Goal: Transaction & Acquisition: Book appointment/travel/reservation

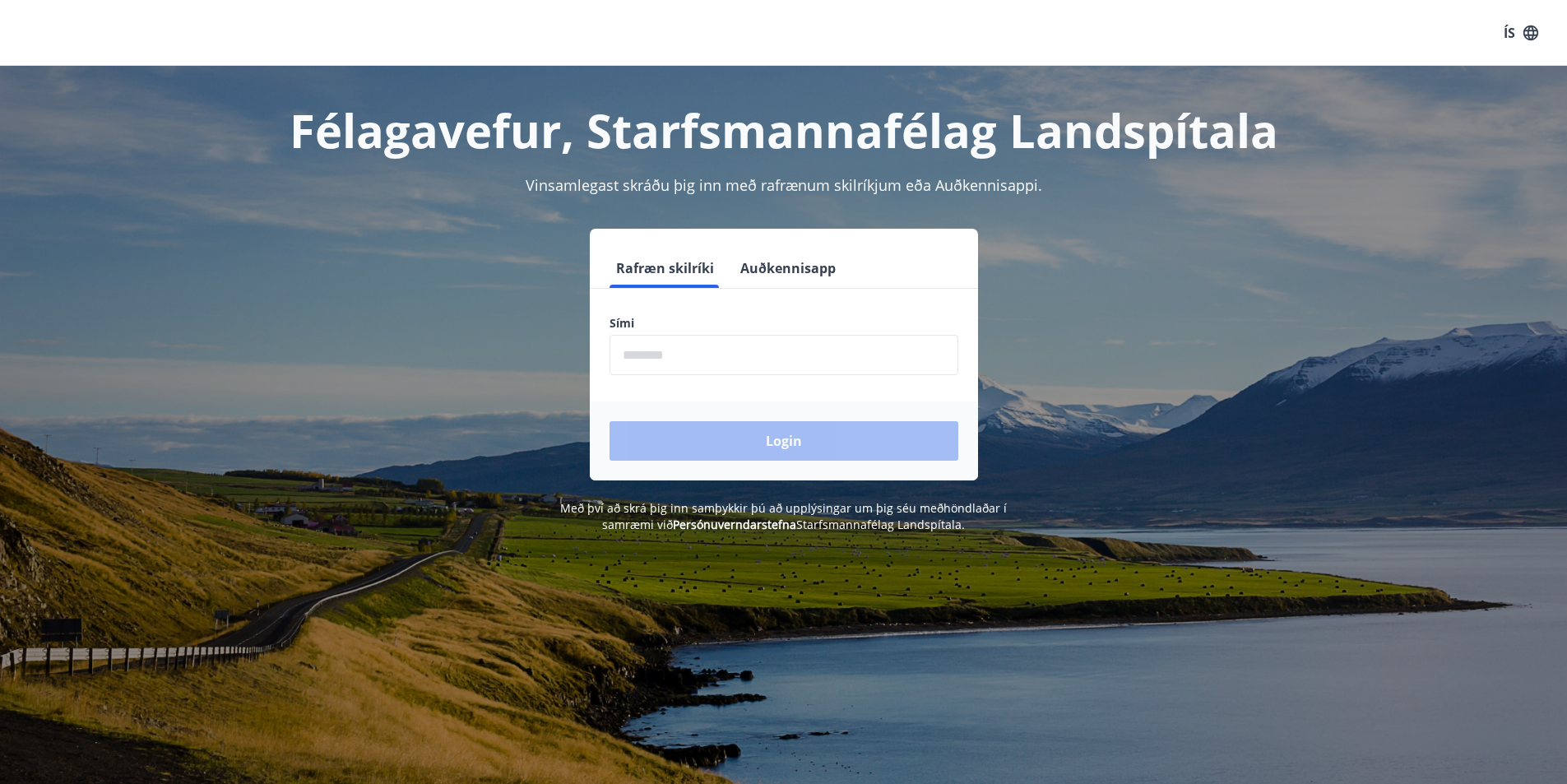
click at [727, 361] on input "phone" at bounding box center [784, 355] width 349 height 41
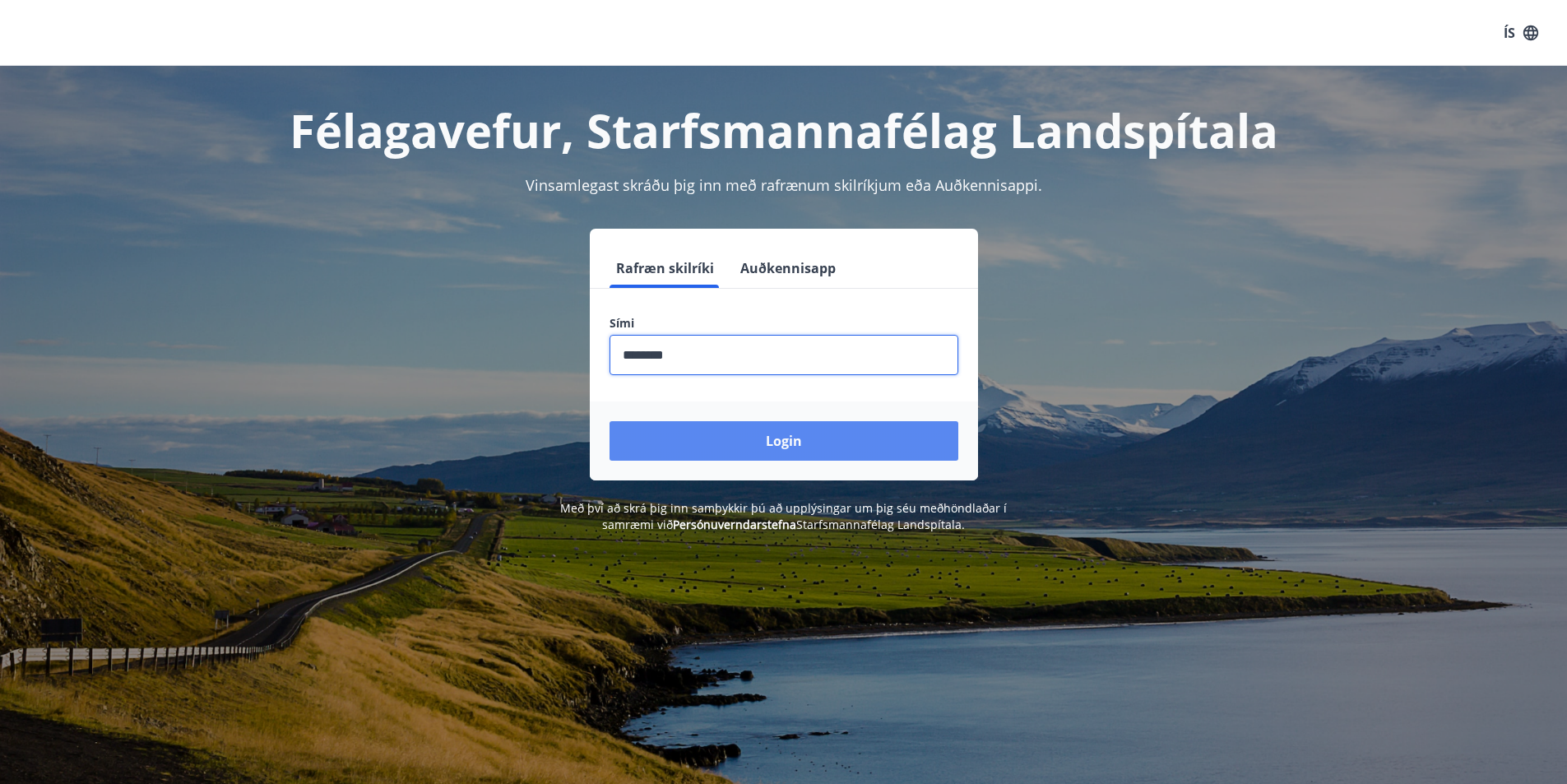
type input "********"
click at [804, 452] on button "Login" at bounding box center [784, 441] width 349 height 40
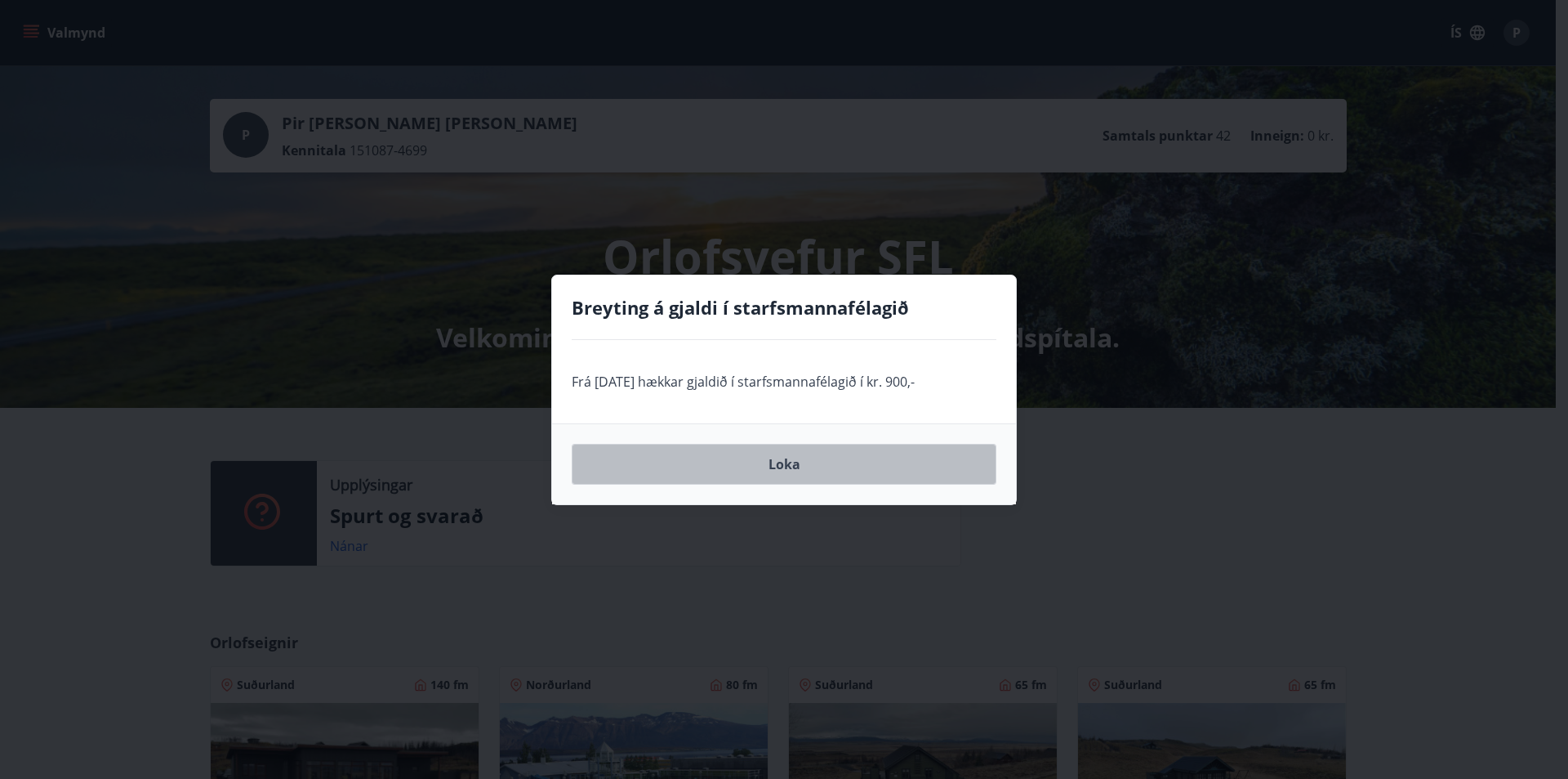
click at [804, 467] on button "Loka" at bounding box center [784, 463] width 425 height 41
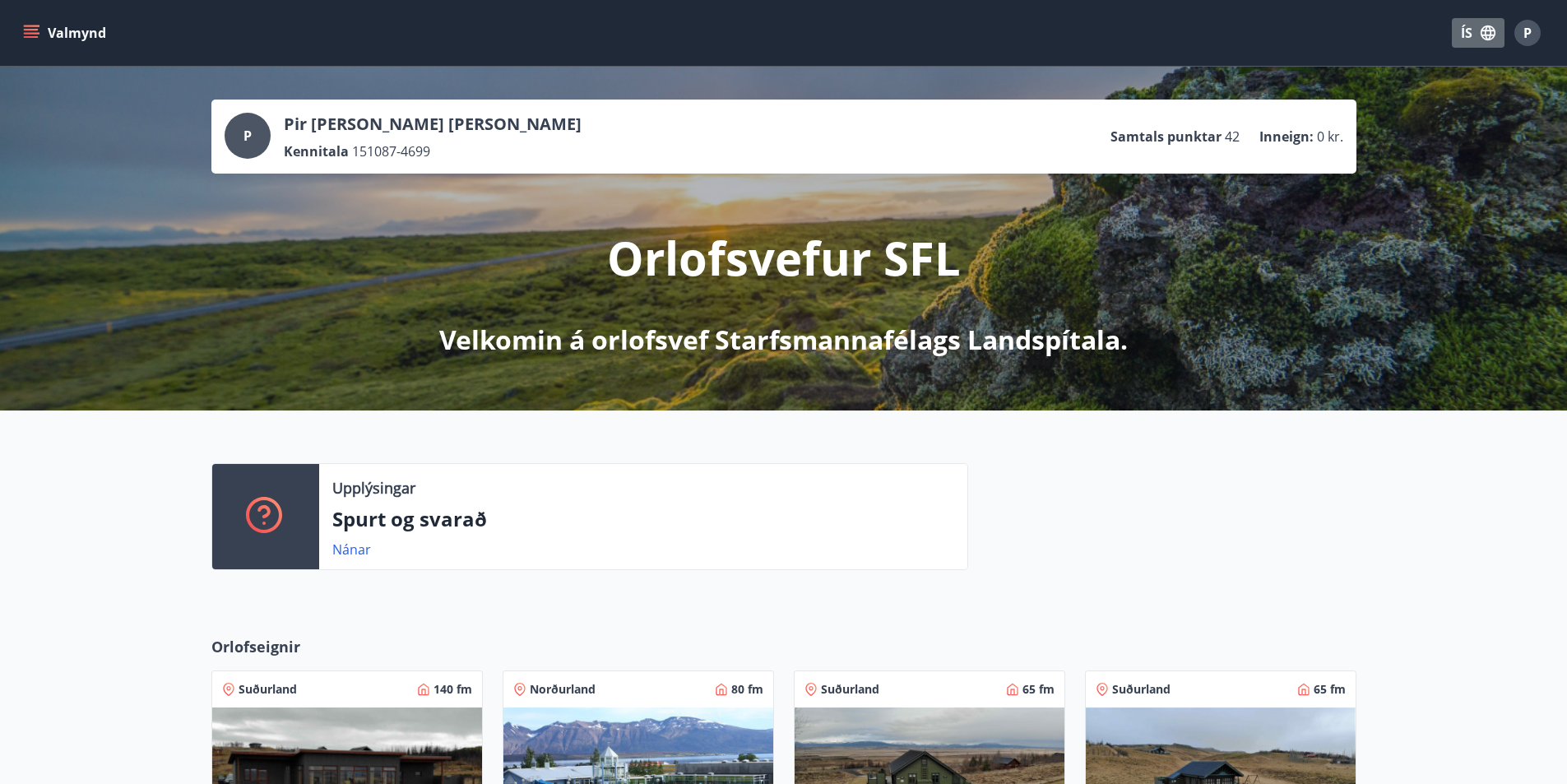
drag, startPoint x: 1287, startPoint y: 455, endPoint x: 1476, endPoint y: 22, distance: 472.5
click at [1476, 22] on button "ÍS" at bounding box center [1479, 32] width 53 height 29
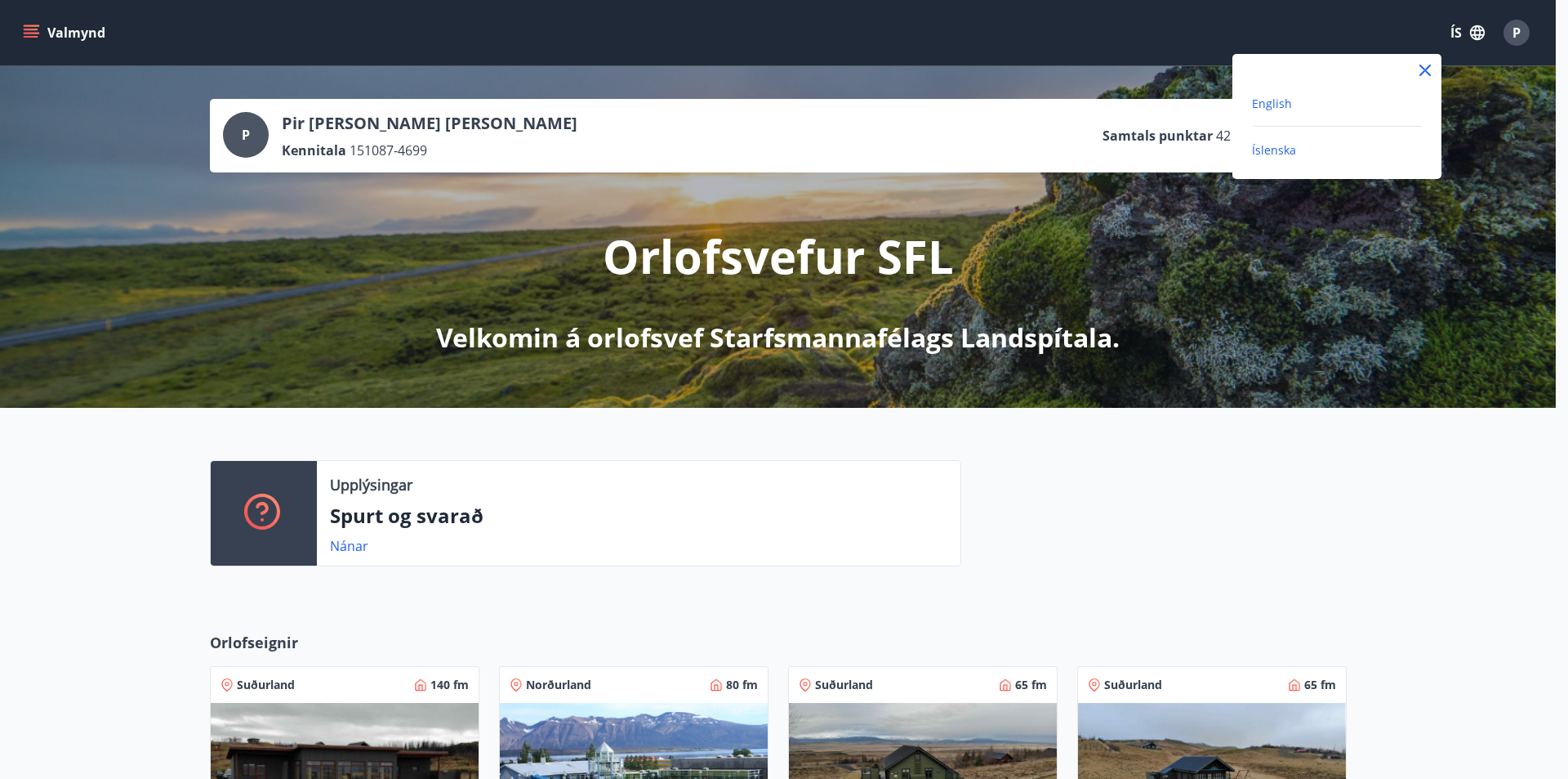
click at [1285, 107] on span "English" at bounding box center [1272, 103] width 40 height 15
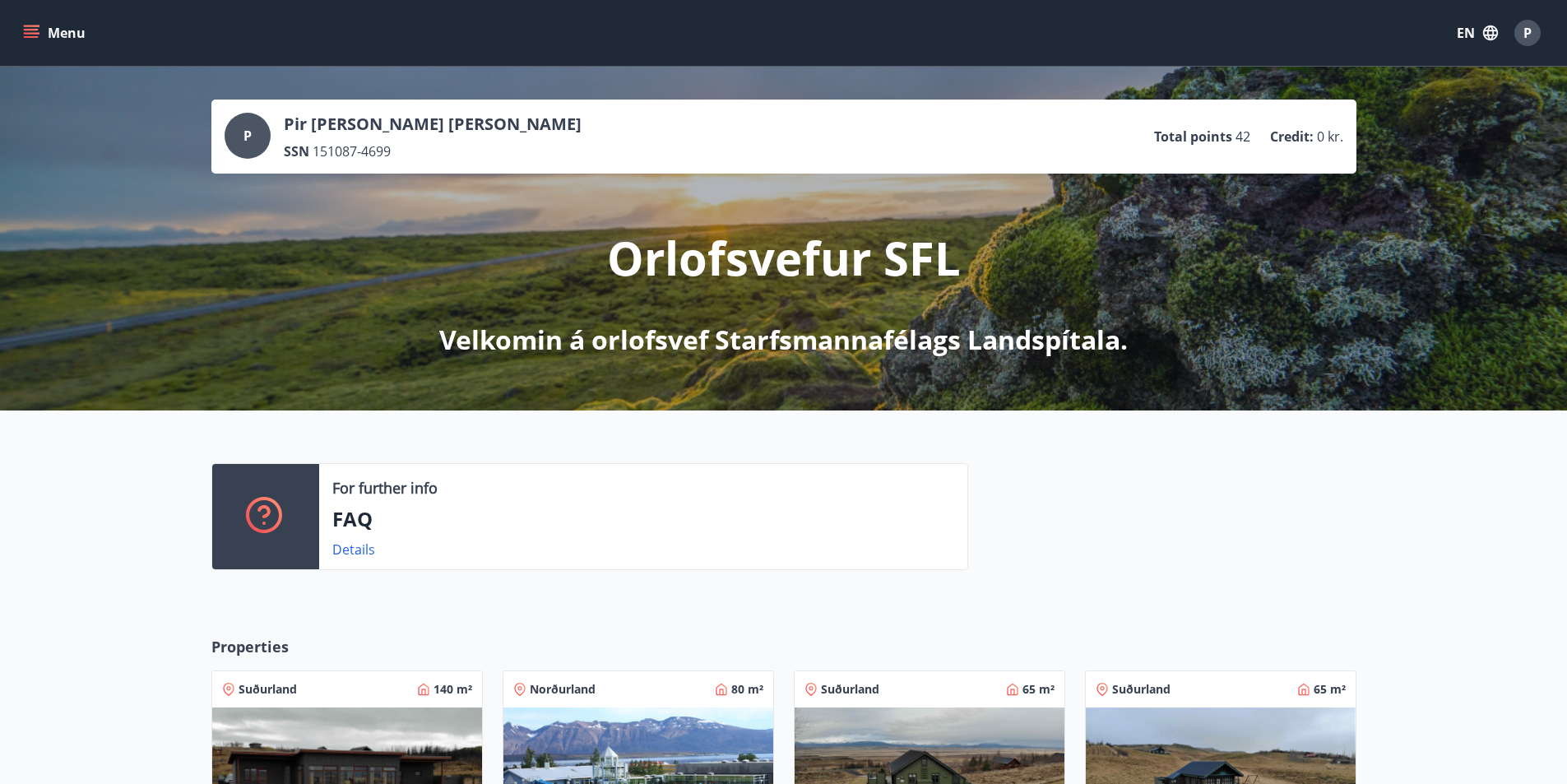
click at [38, 36] on icon "menu" at bounding box center [30, 32] width 16 height 16
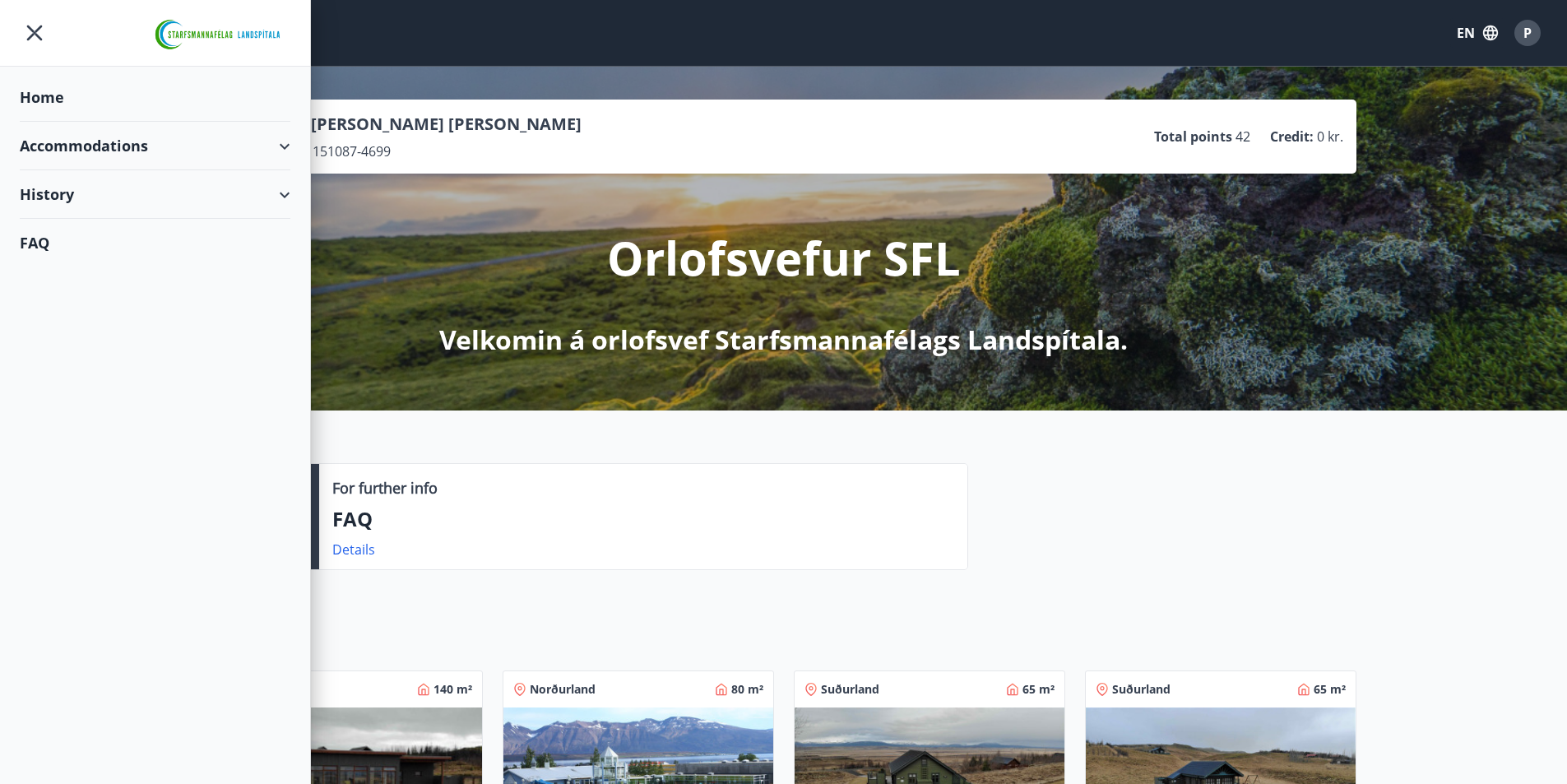
click at [267, 198] on div "History" at bounding box center [155, 194] width 270 height 48
click at [72, 240] on div "Bookings" at bounding box center [156, 236] width 245 height 34
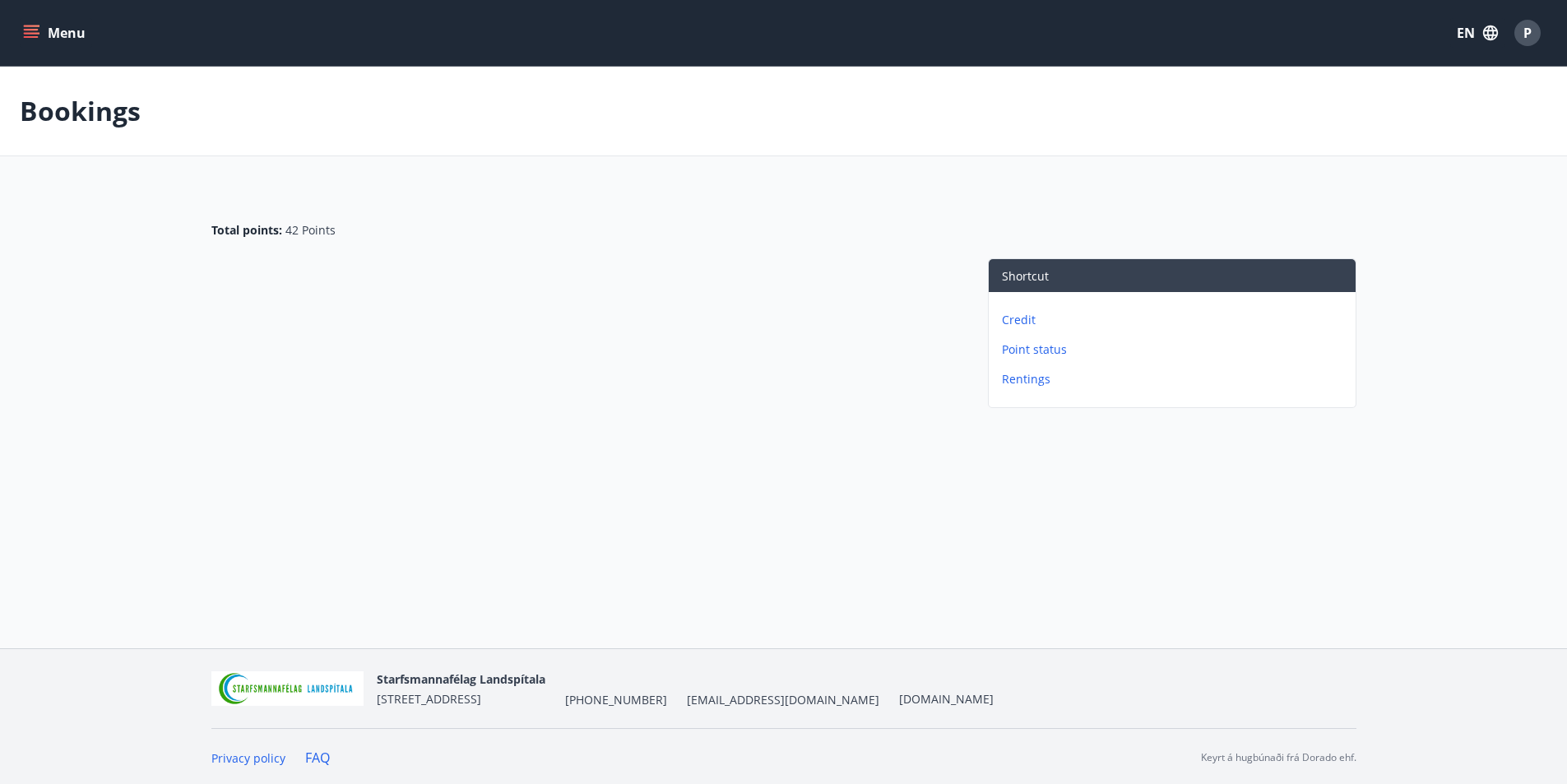
click at [1038, 348] on p "Point status" at bounding box center [1176, 349] width 347 height 16
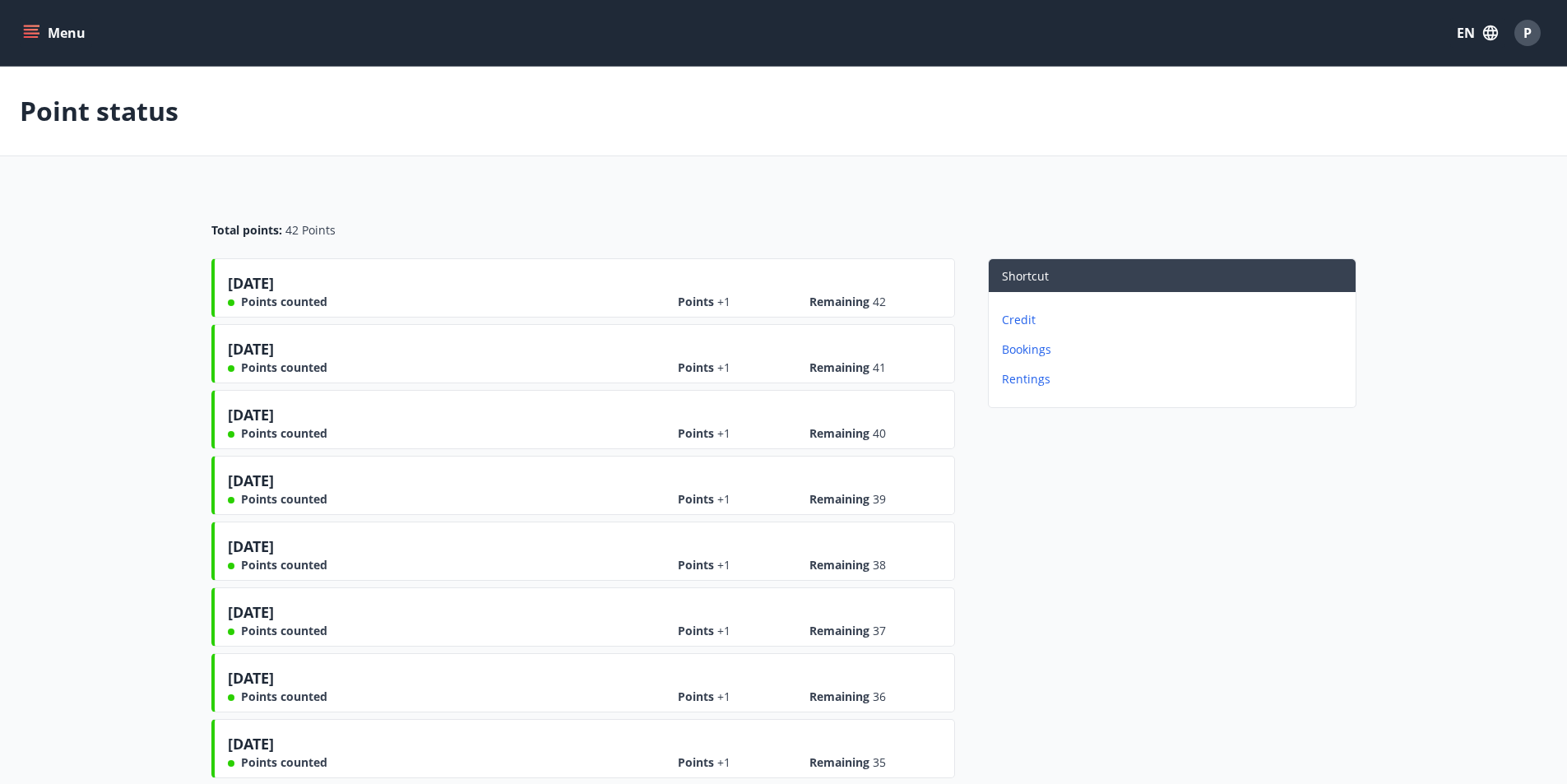
click at [70, 26] on button "Menu" at bounding box center [56, 32] width 72 height 29
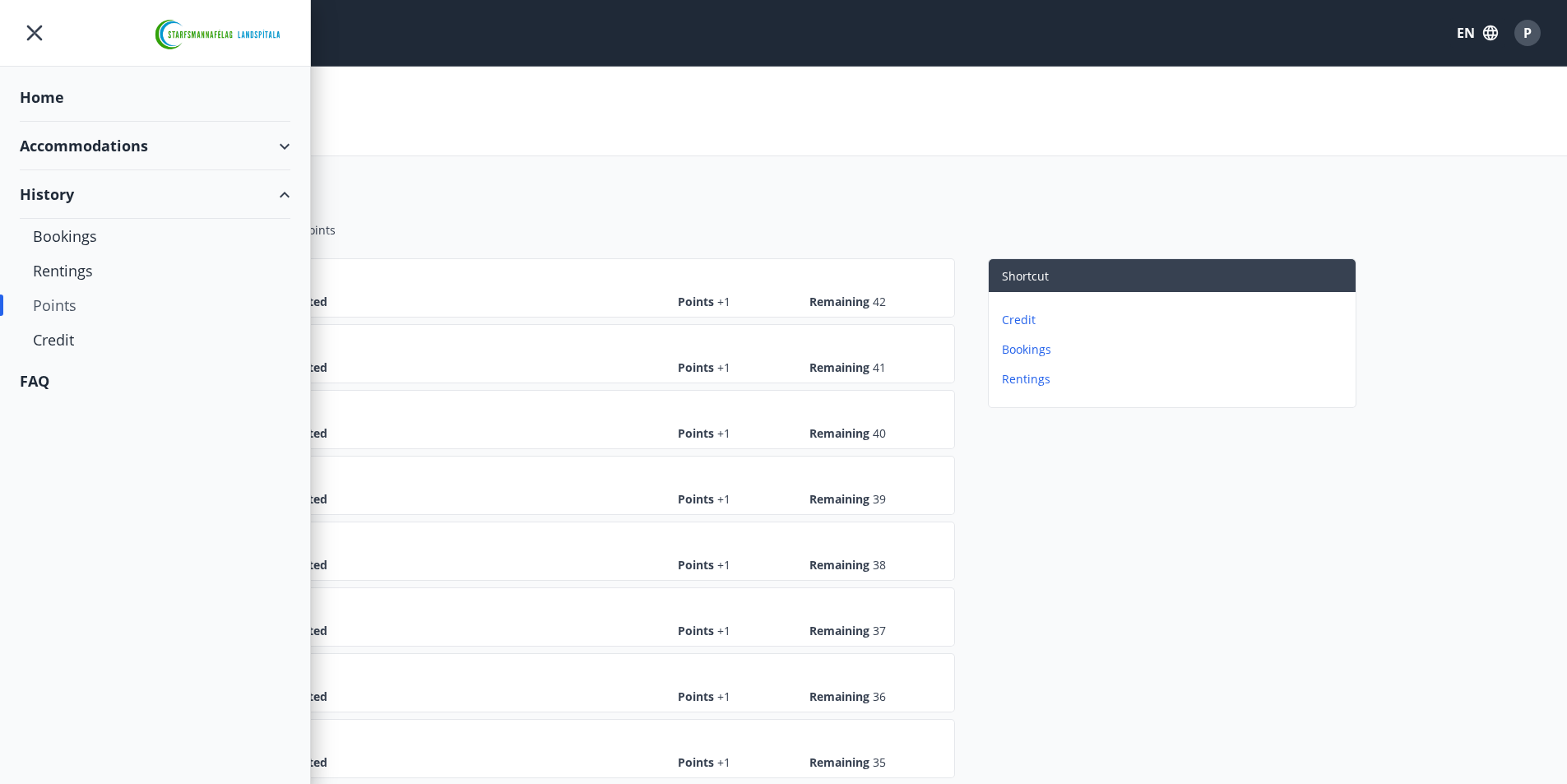
click at [91, 148] on div "Accommodations" at bounding box center [155, 145] width 270 height 48
click at [74, 190] on div "Offers" at bounding box center [156, 188] width 245 height 34
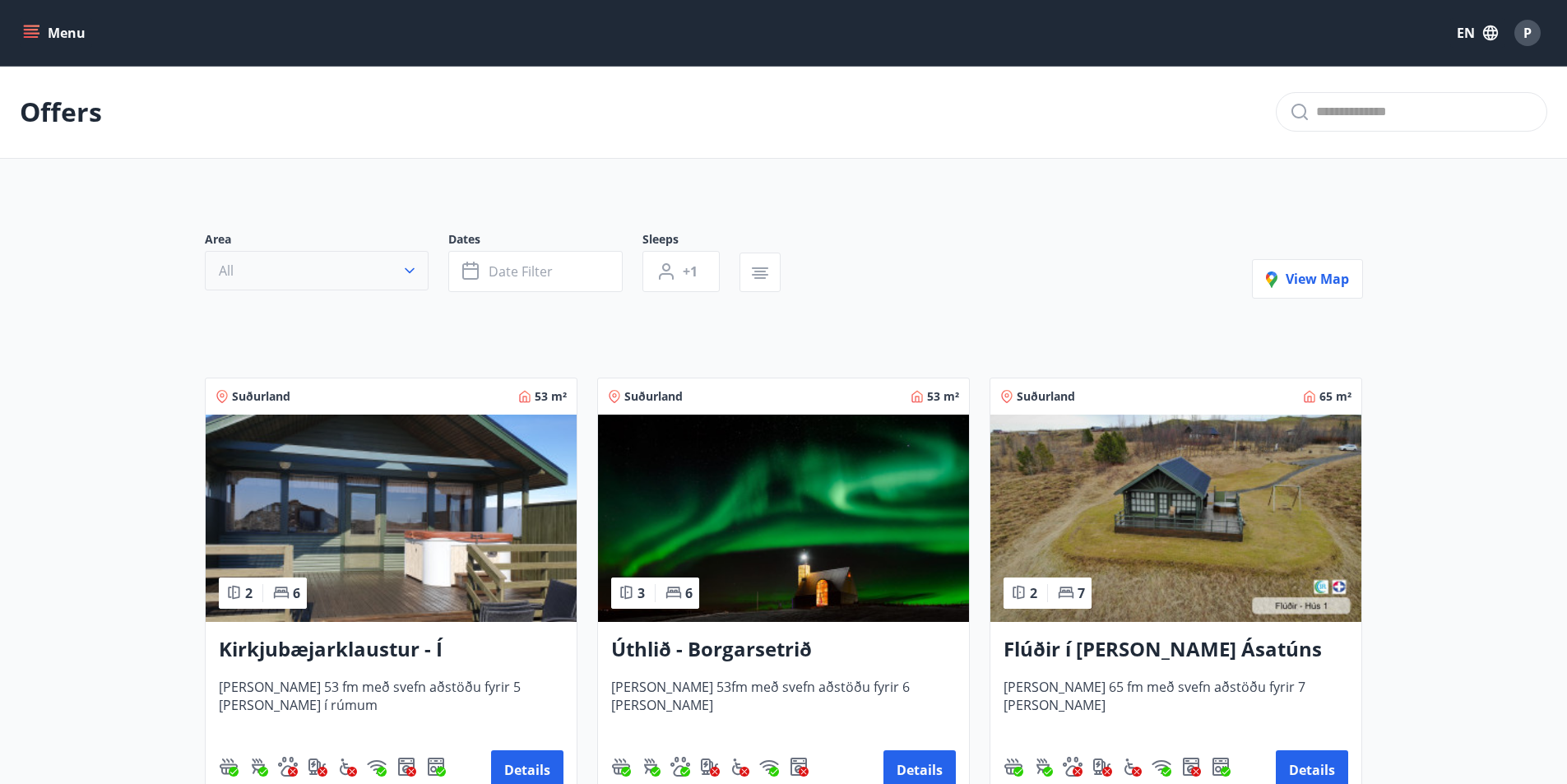
click at [401, 270] on icon "button" at bounding box center [409, 270] width 16 height 16
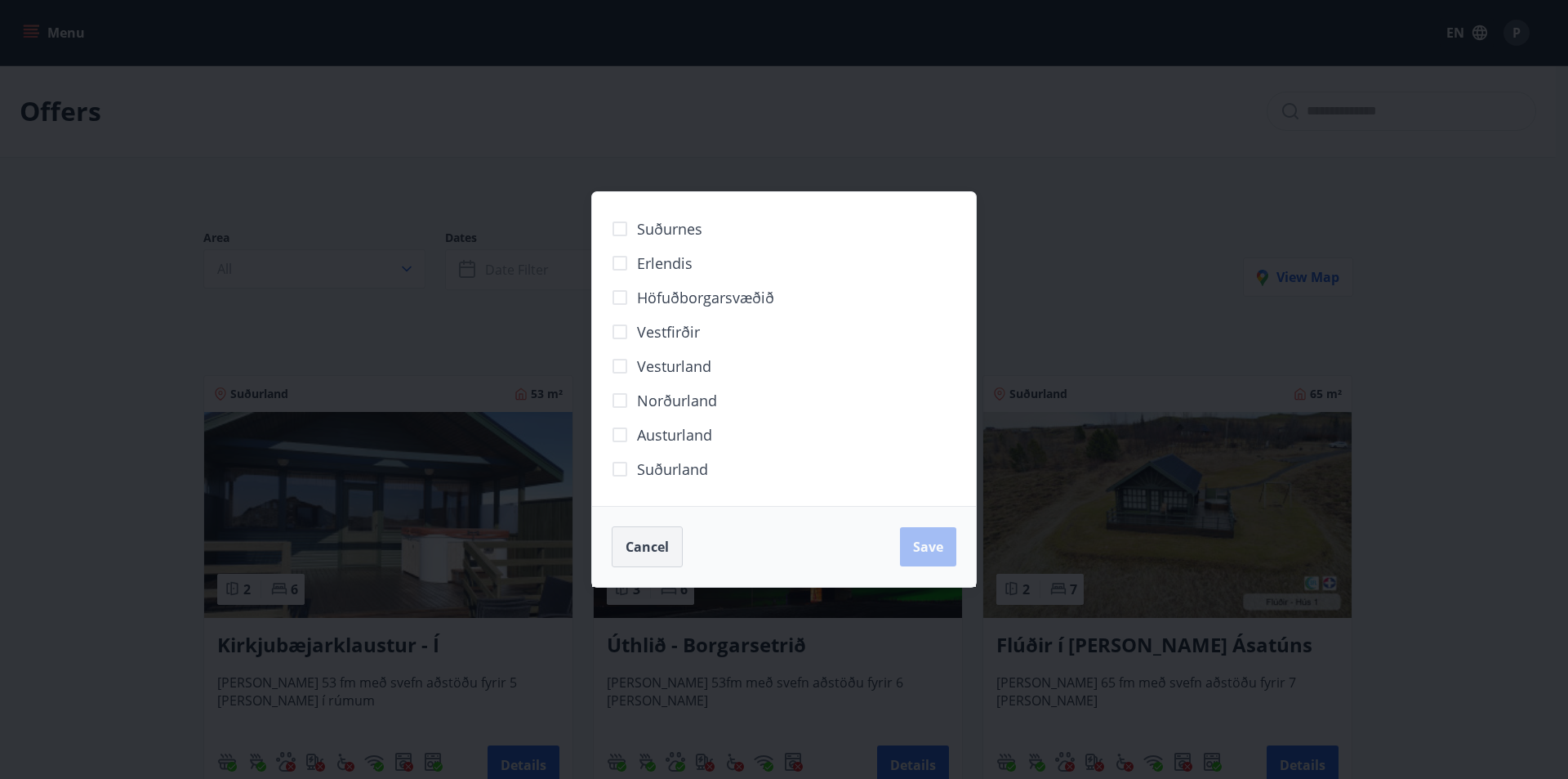
click at [642, 553] on span "Cancel" at bounding box center [647, 546] width 43 height 18
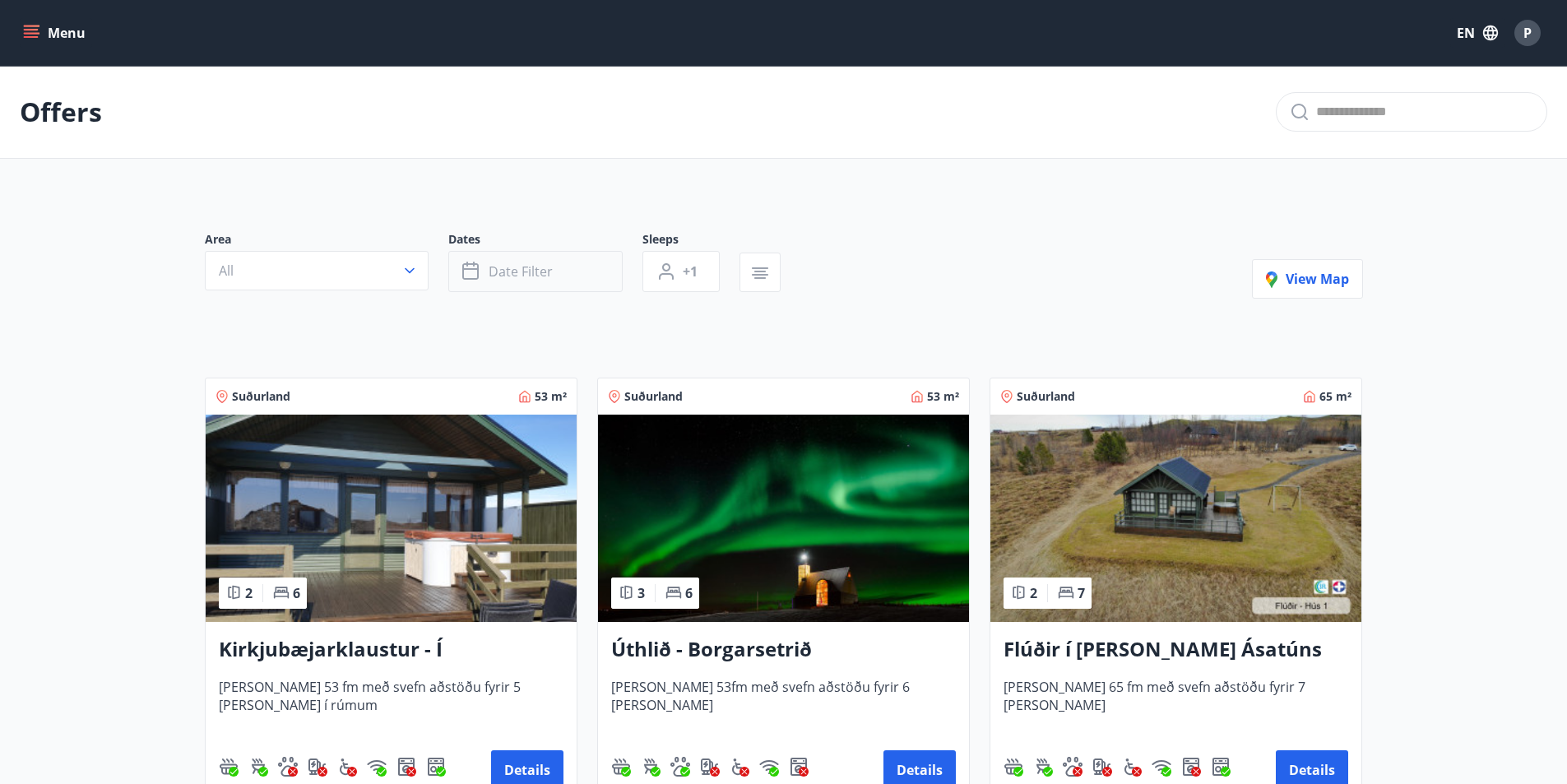
click at [562, 279] on button "Date filter" at bounding box center [536, 271] width 175 height 41
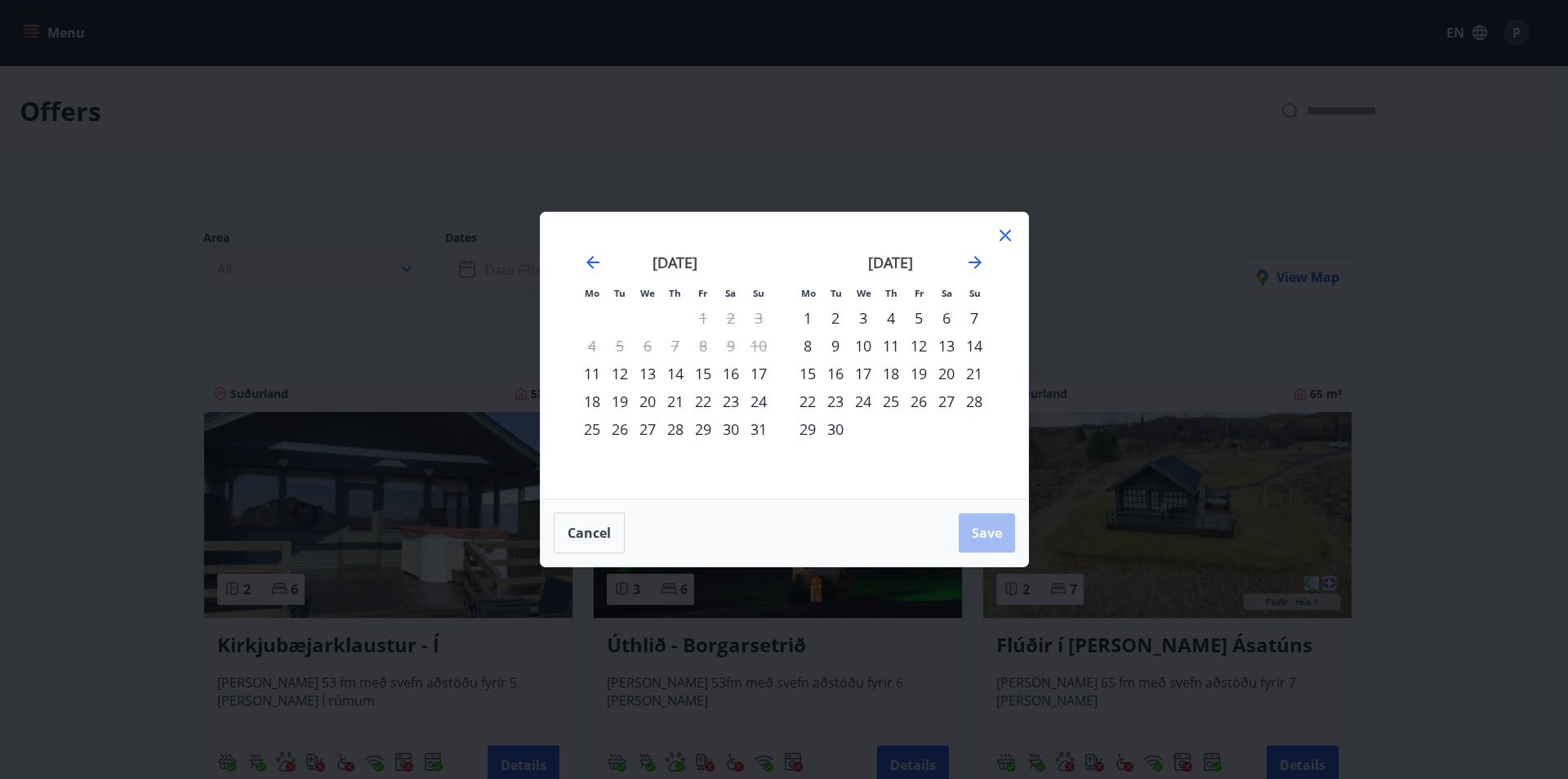
click at [711, 377] on div "15" at bounding box center [703, 373] width 27 height 27
click at [754, 373] on div "17" at bounding box center [758, 373] width 27 height 27
click at [986, 540] on span "Save" at bounding box center [987, 532] width 30 height 18
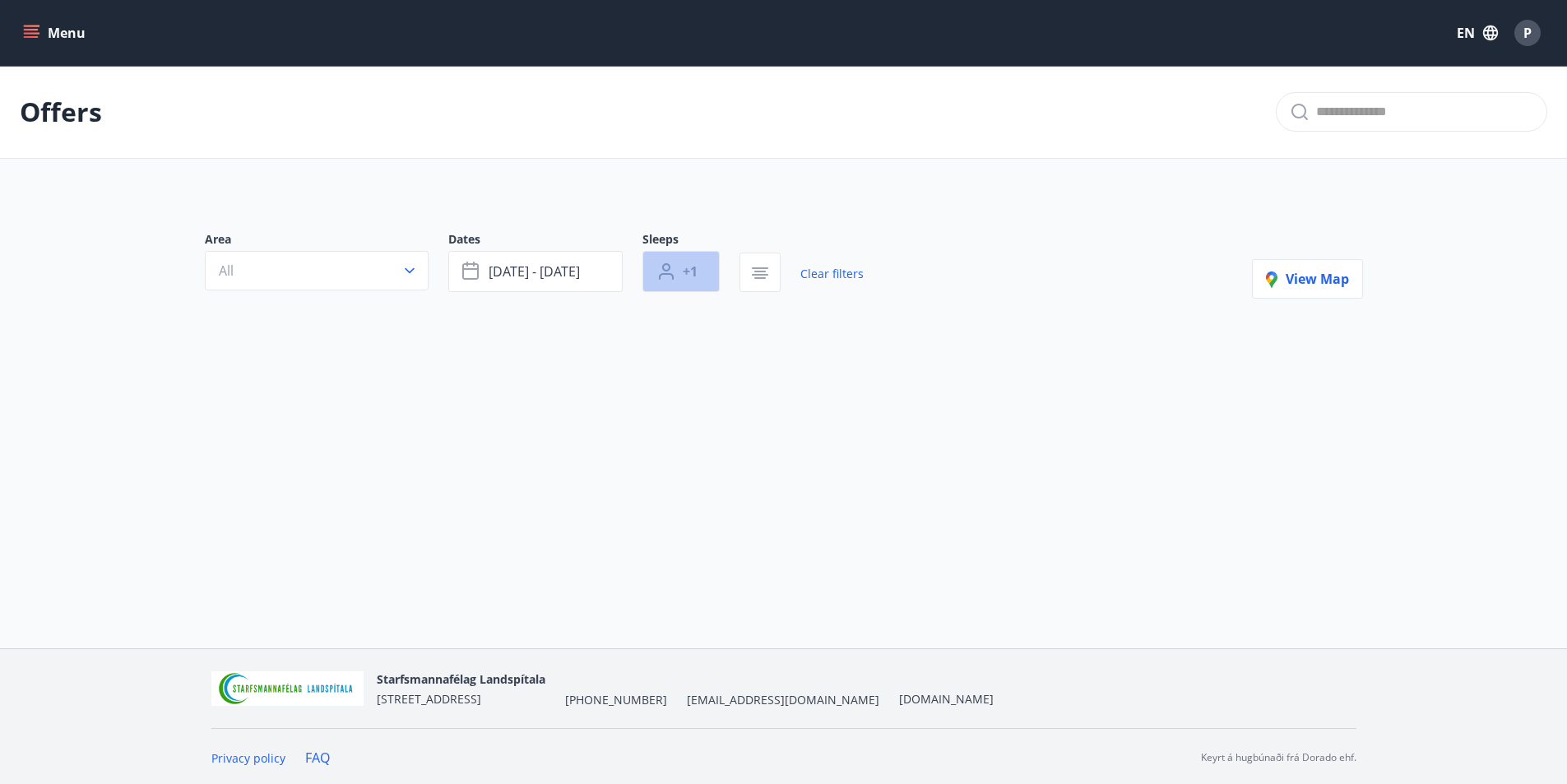
click at [693, 272] on span "+1" at bounding box center [691, 271] width 15 height 18
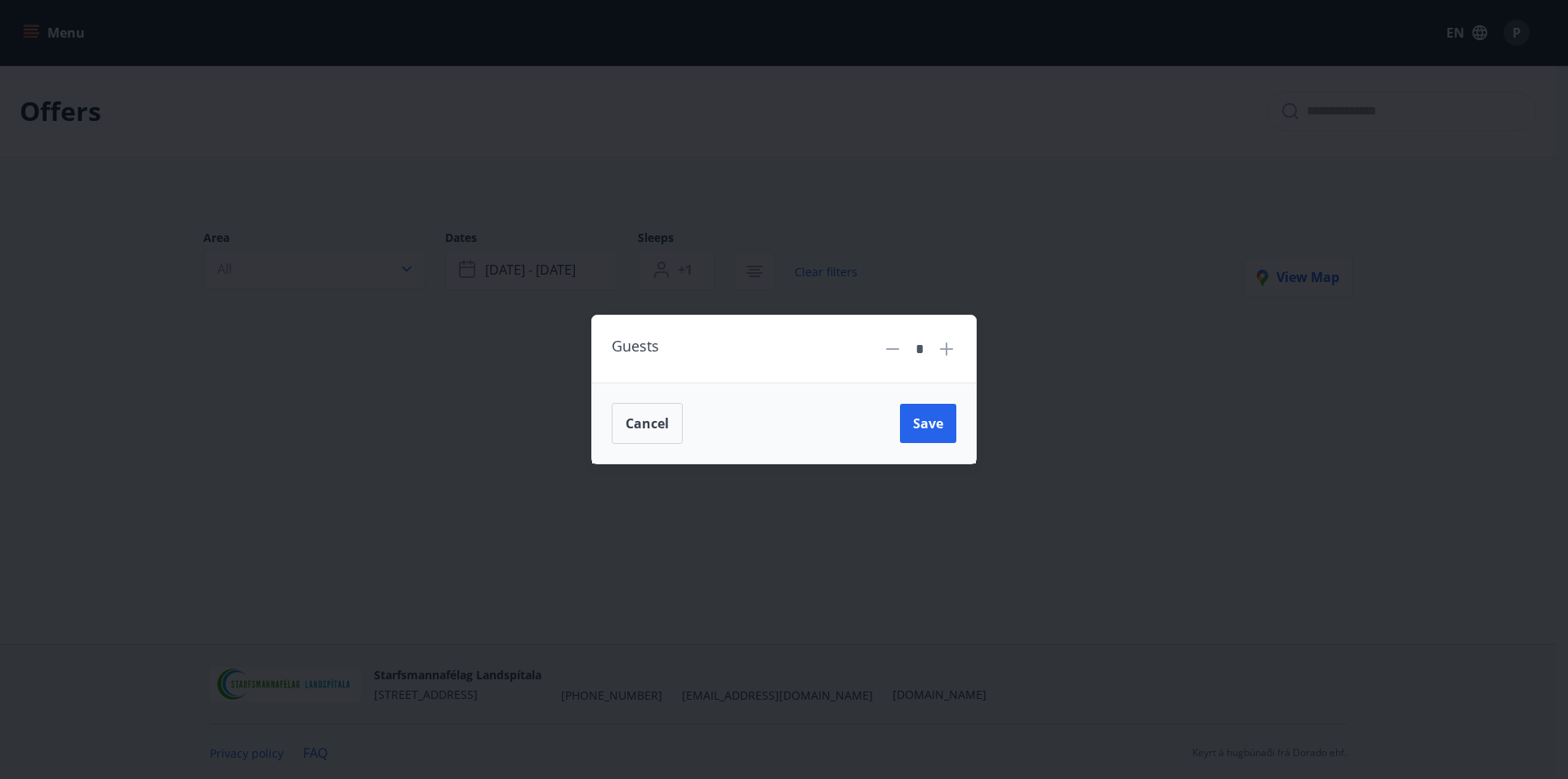
click at [938, 354] on icon at bounding box center [946, 349] width 20 height 20
click at [946, 349] on icon at bounding box center [946, 349] width 13 height 13
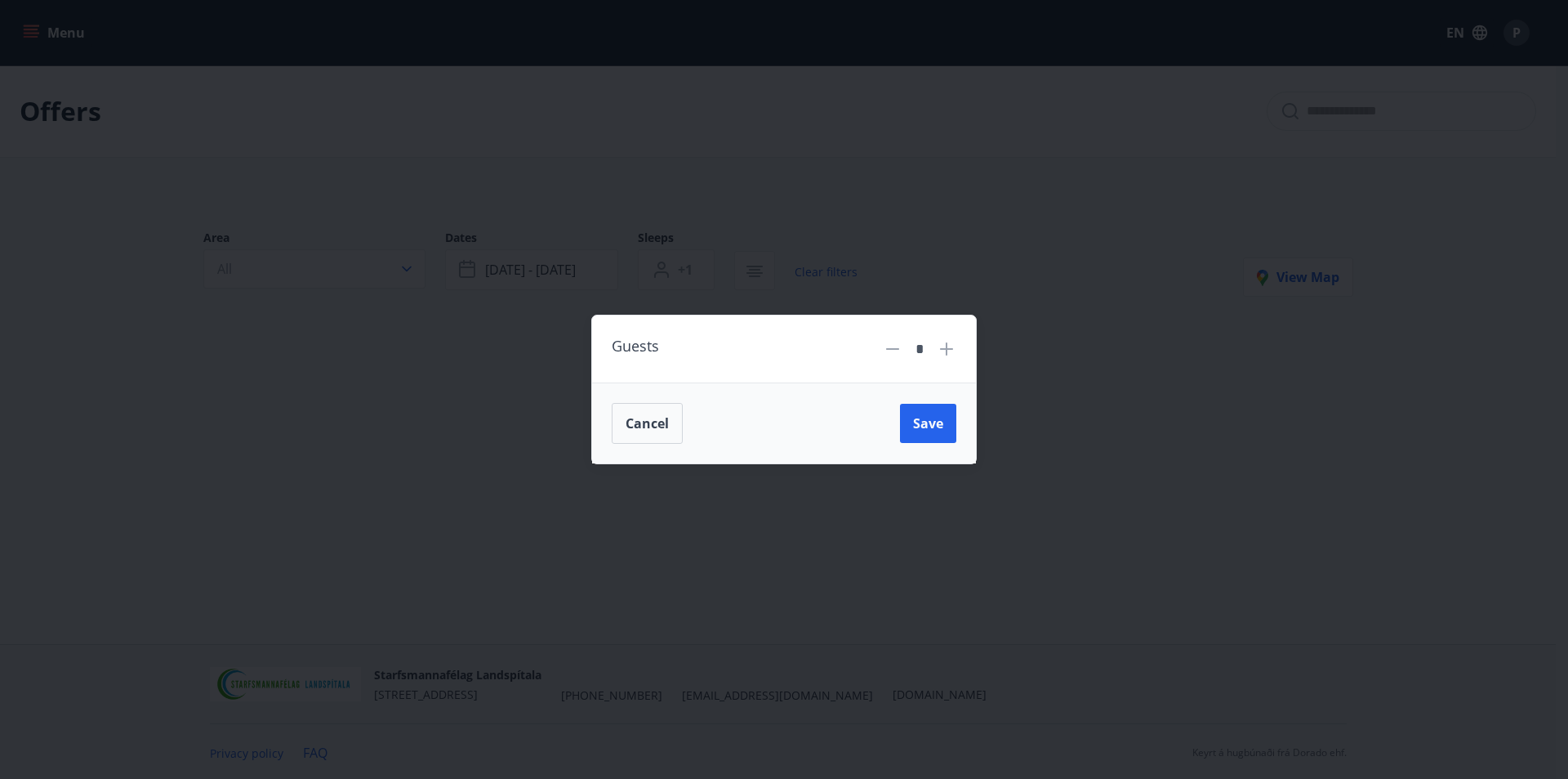
click at [946, 349] on icon at bounding box center [946, 349] width 13 height 13
click at [889, 350] on icon at bounding box center [893, 349] width 20 height 20
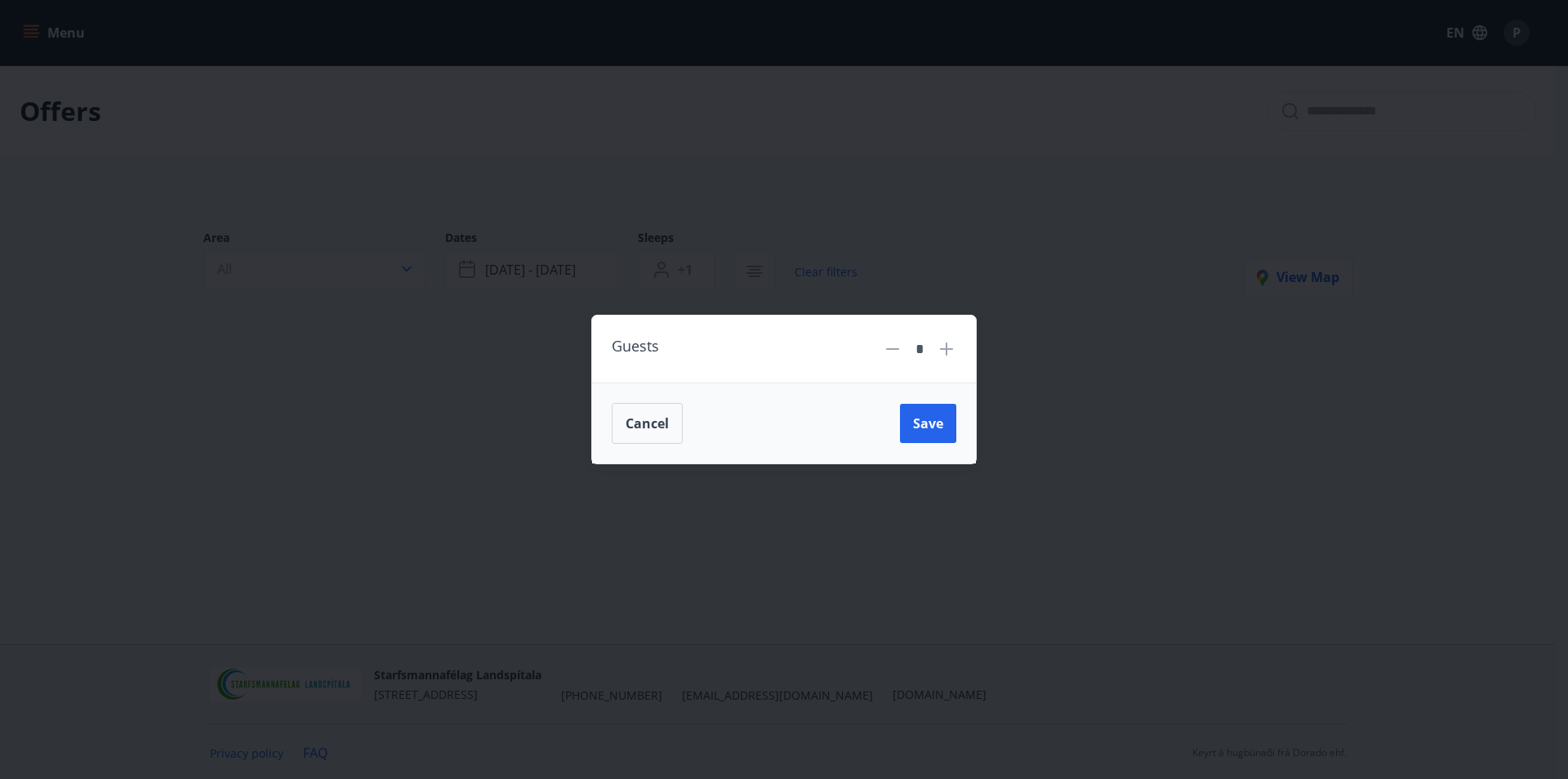
click at [889, 350] on icon at bounding box center [893, 349] width 20 height 20
click at [939, 349] on icon at bounding box center [946, 349] width 20 height 20
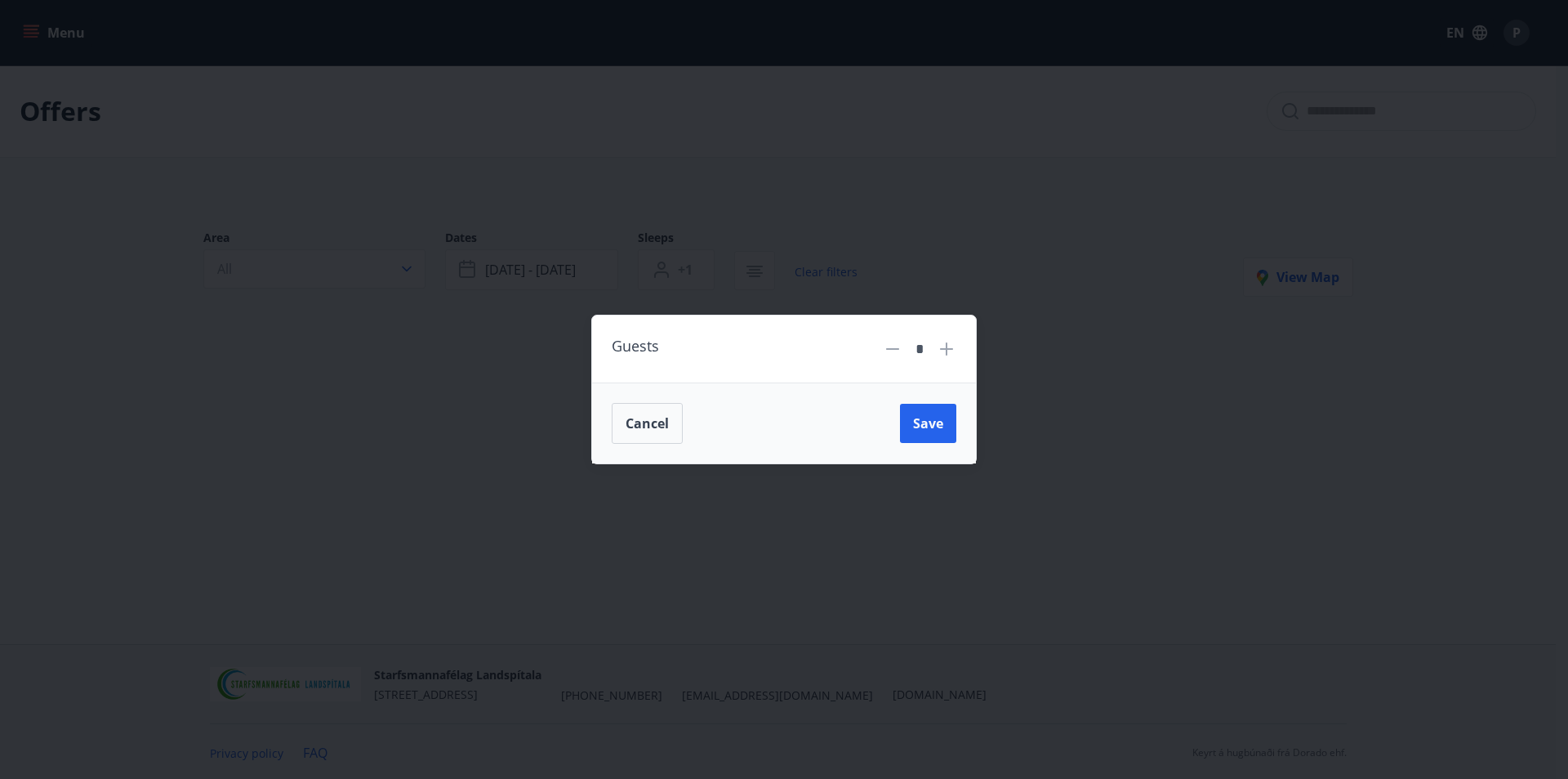
click at [899, 349] on icon at bounding box center [893, 349] width 20 height 20
type input "*"
click at [945, 417] on button "Save" at bounding box center [929, 424] width 57 height 40
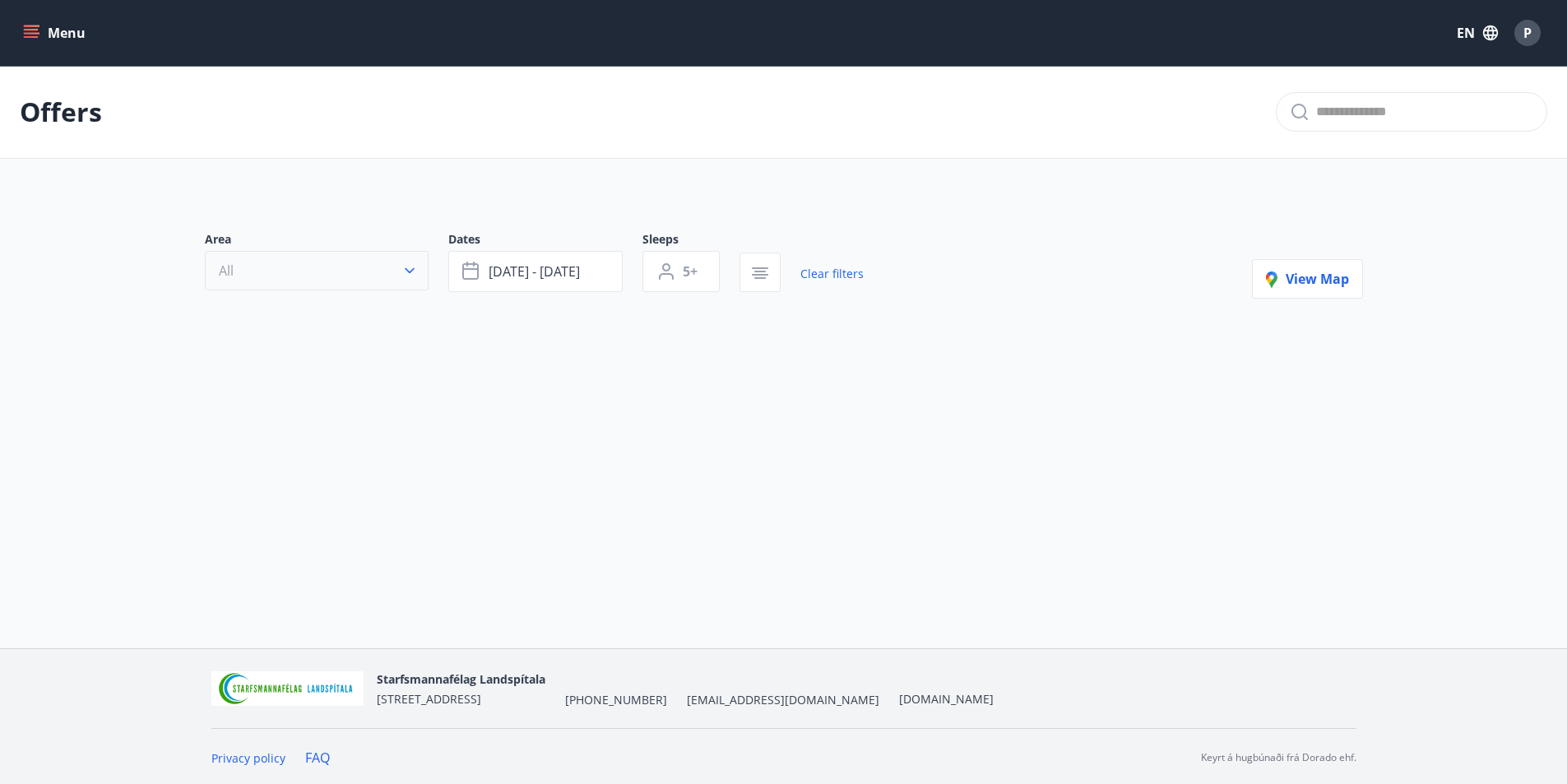
click at [391, 280] on button "All" at bounding box center [317, 271] width 224 height 40
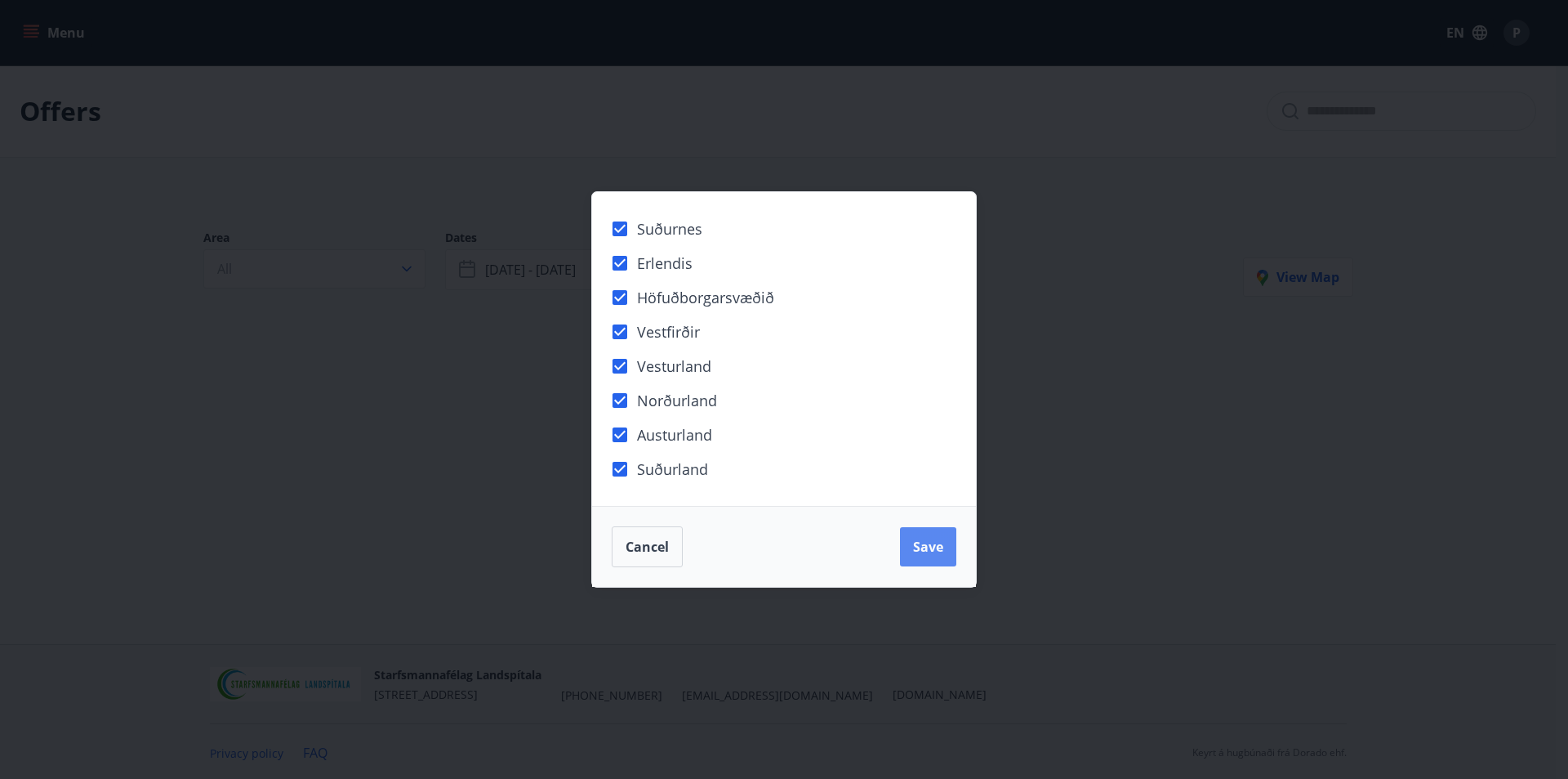
click at [932, 546] on span "Save" at bounding box center [929, 546] width 30 height 18
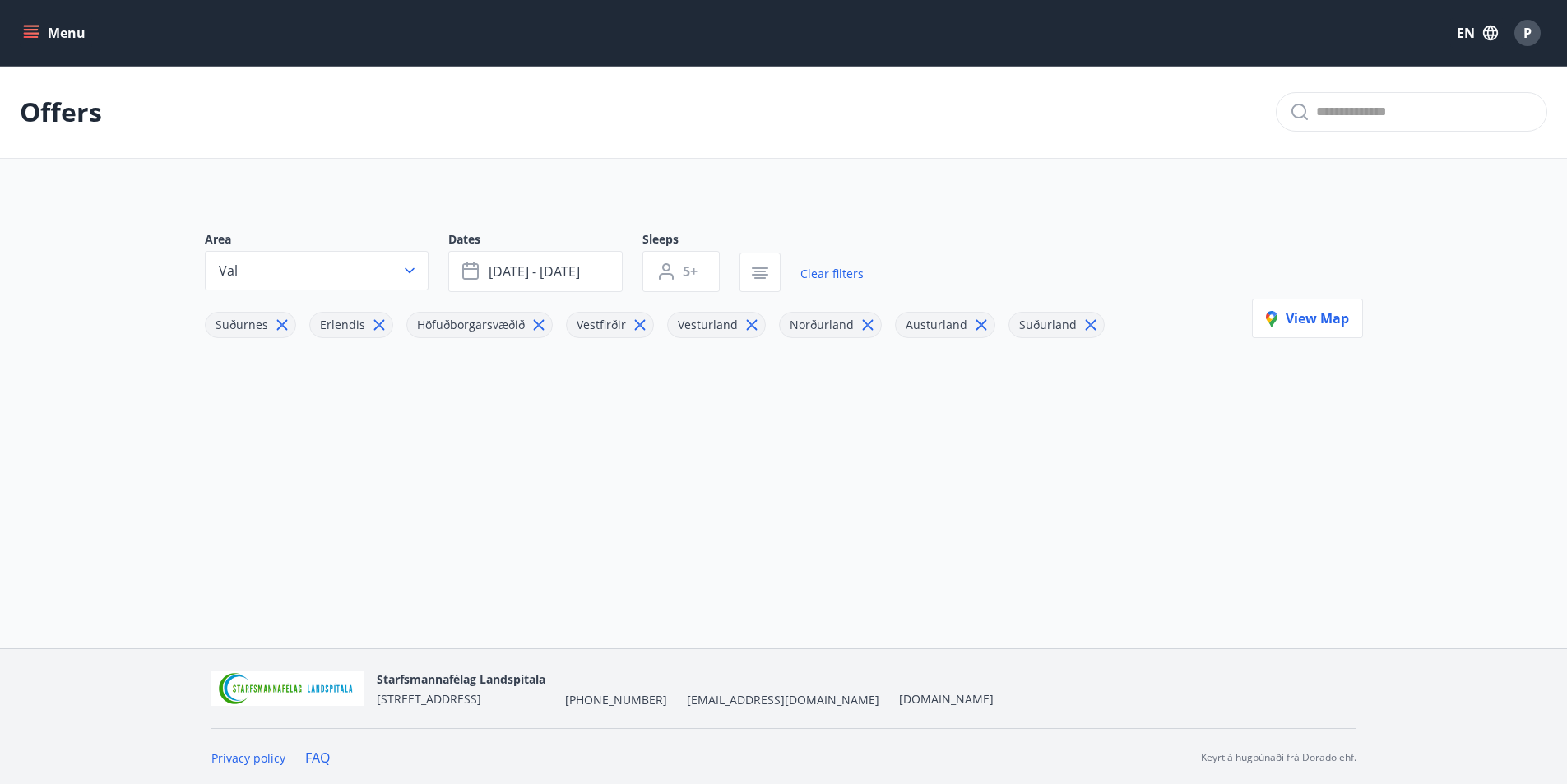
click at [49, 19] on button "Menu" at bounding box center [56, 32] width 72 height 29
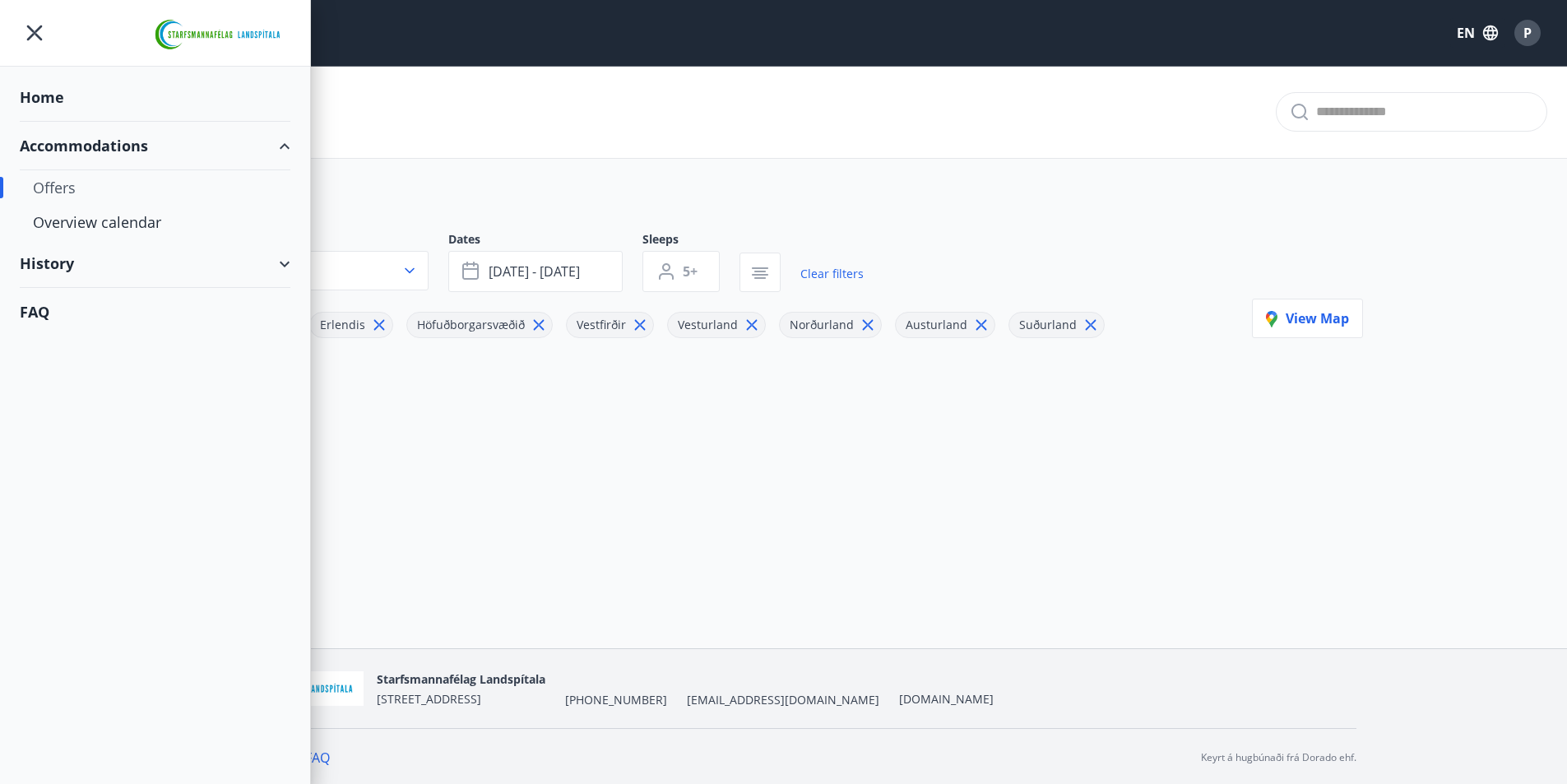
click at [59, 99] on div "Home" at bounding box center [155, 97] width 270 height 48
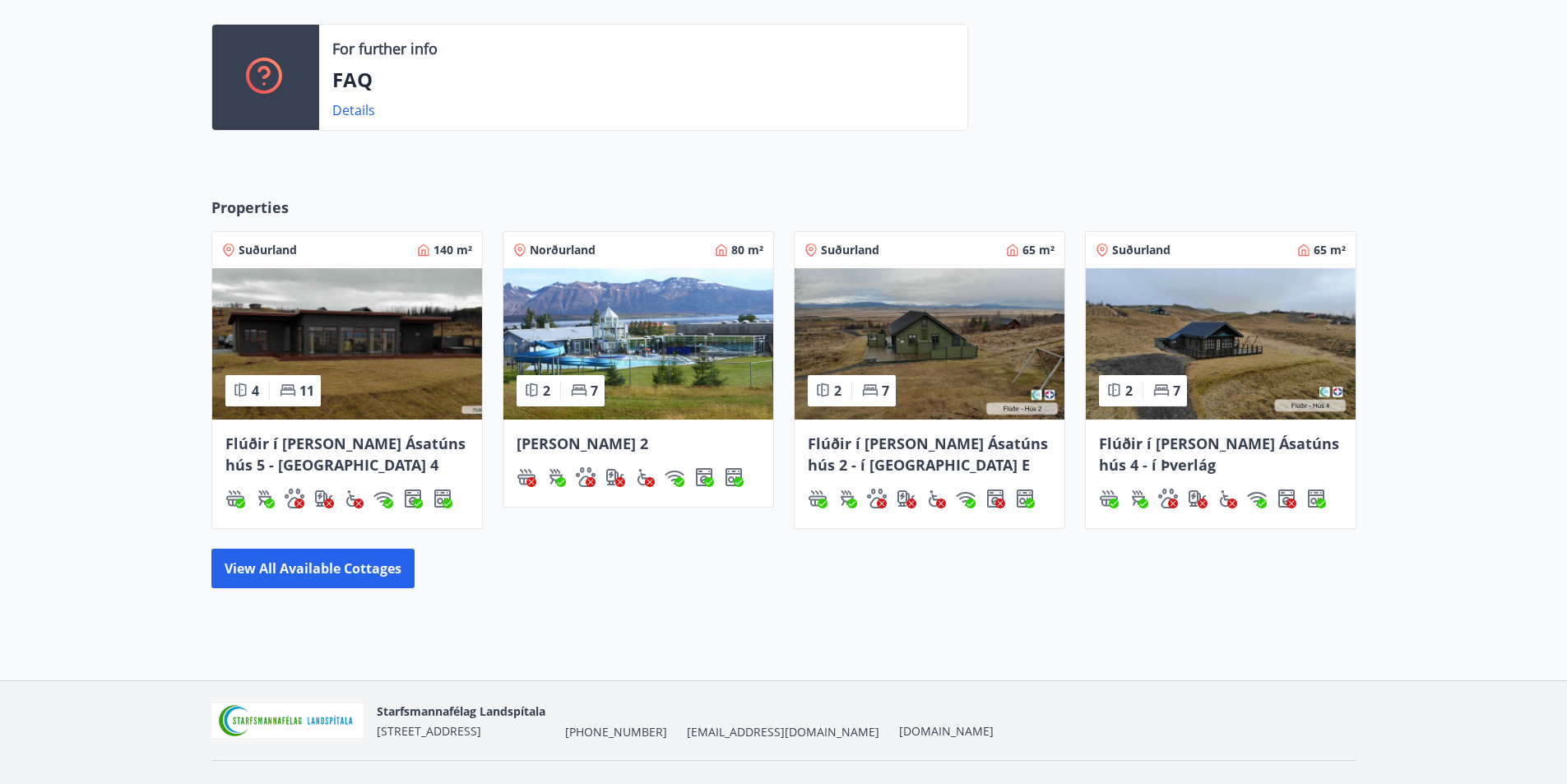
scroll to position [474, 0]
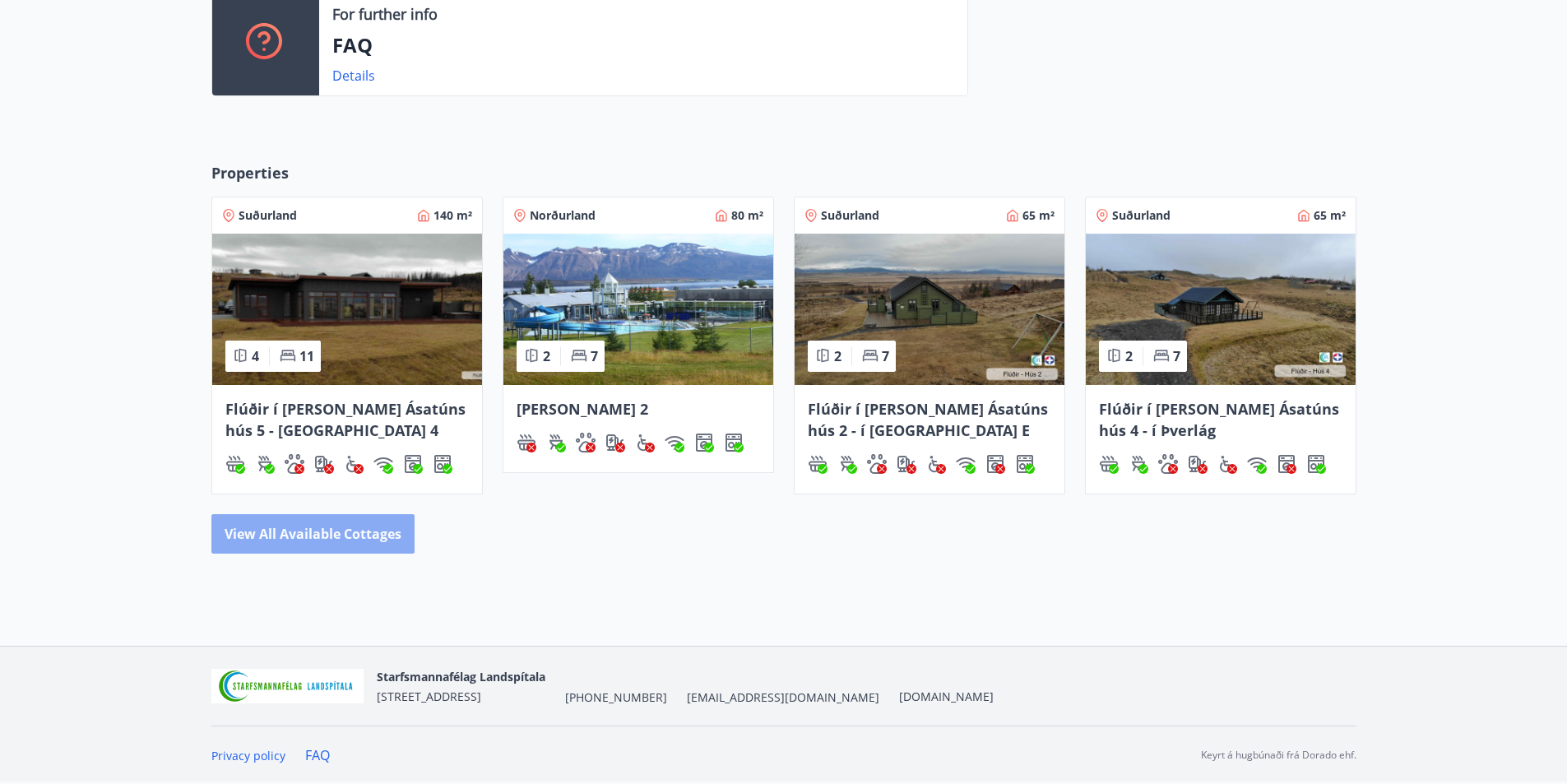
click at [380, 536] on button "View all available cottages" at bounding box center [313, 534] width 203 height 40
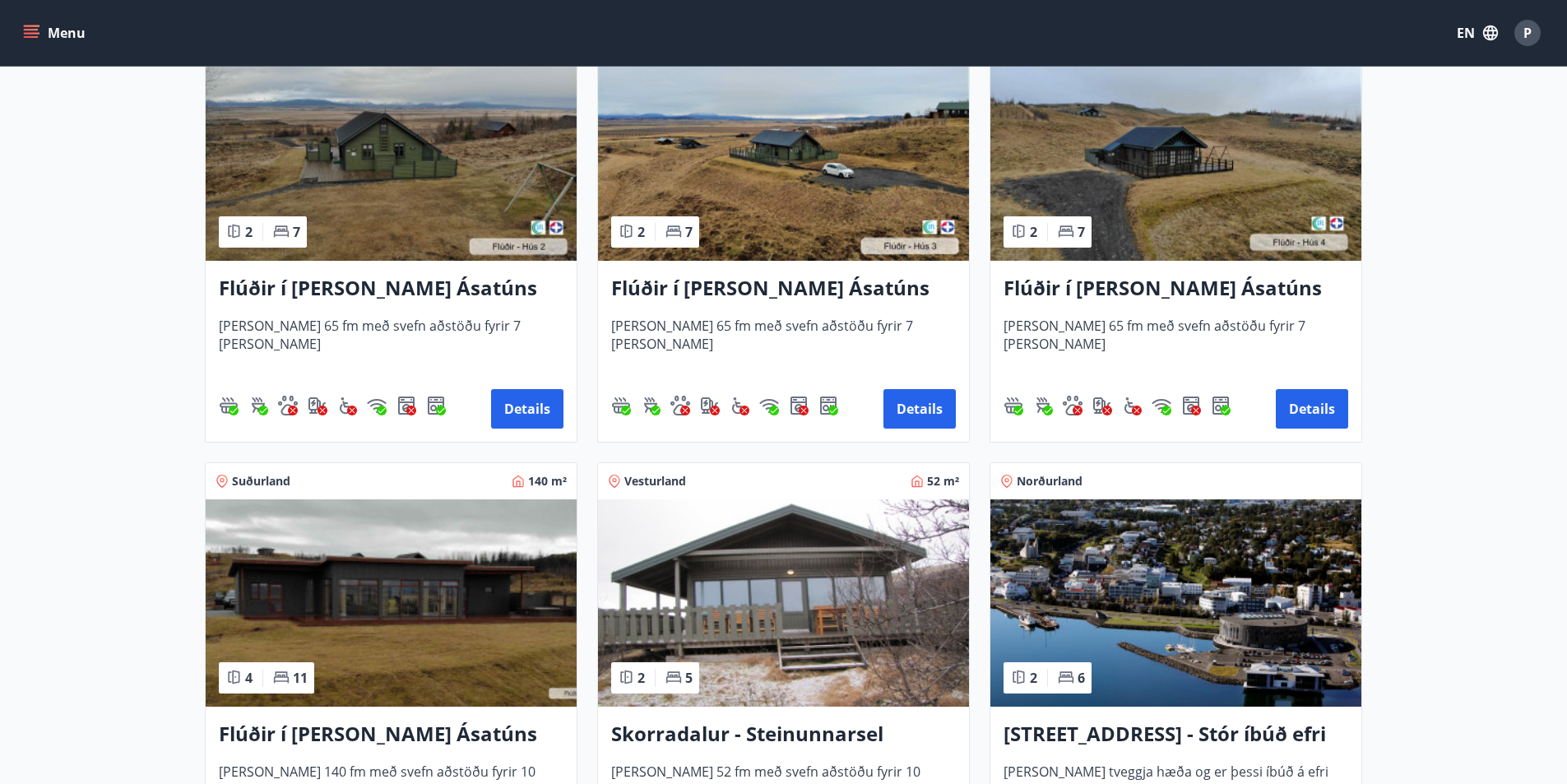
scroll to position [904, 0]
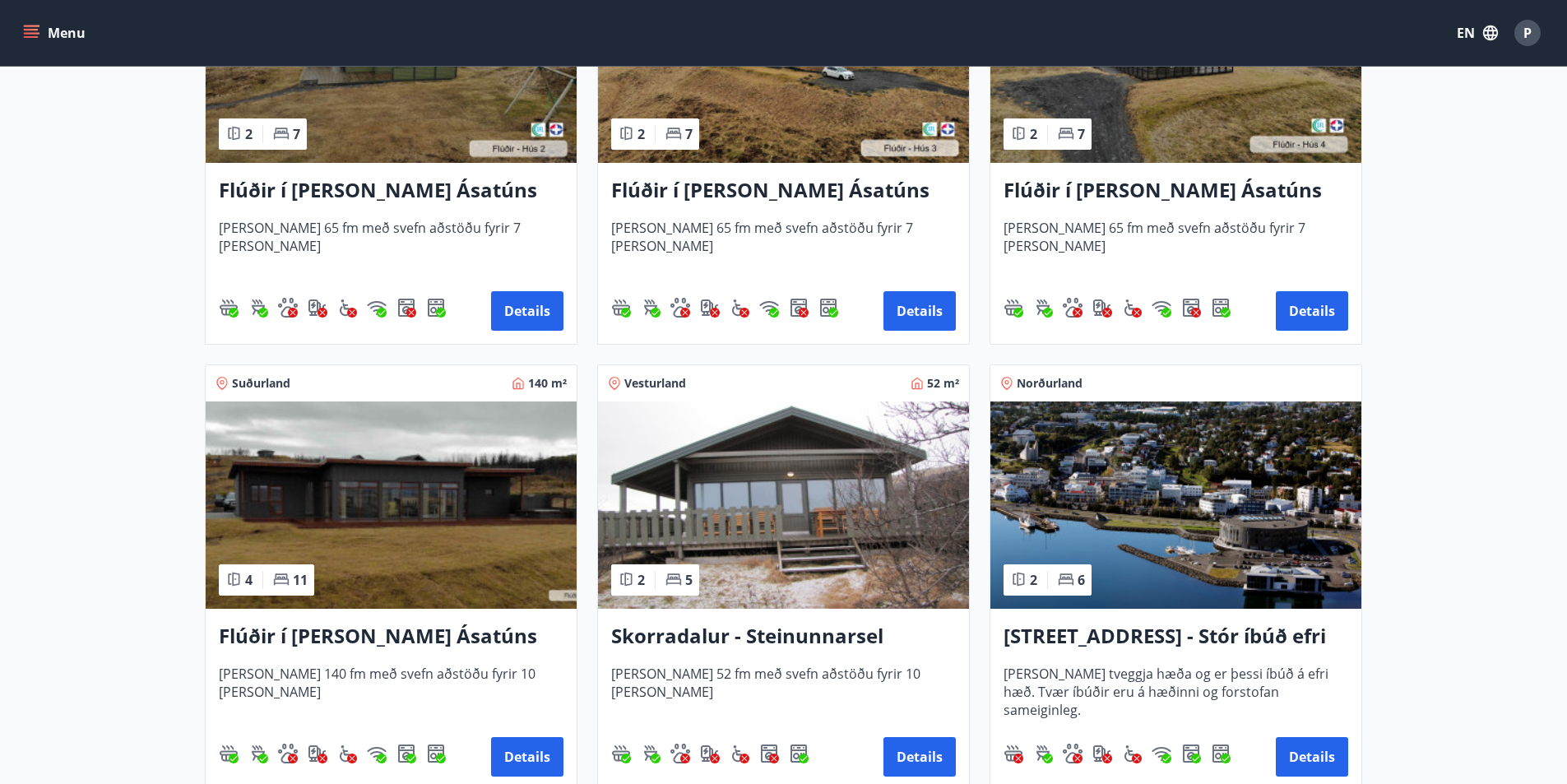
click at [437, 640] on h3 "Flúðir í landi Ásatúns hús 5 - Móadalur 4" at bounding box center [391, 636] width 344 height 29
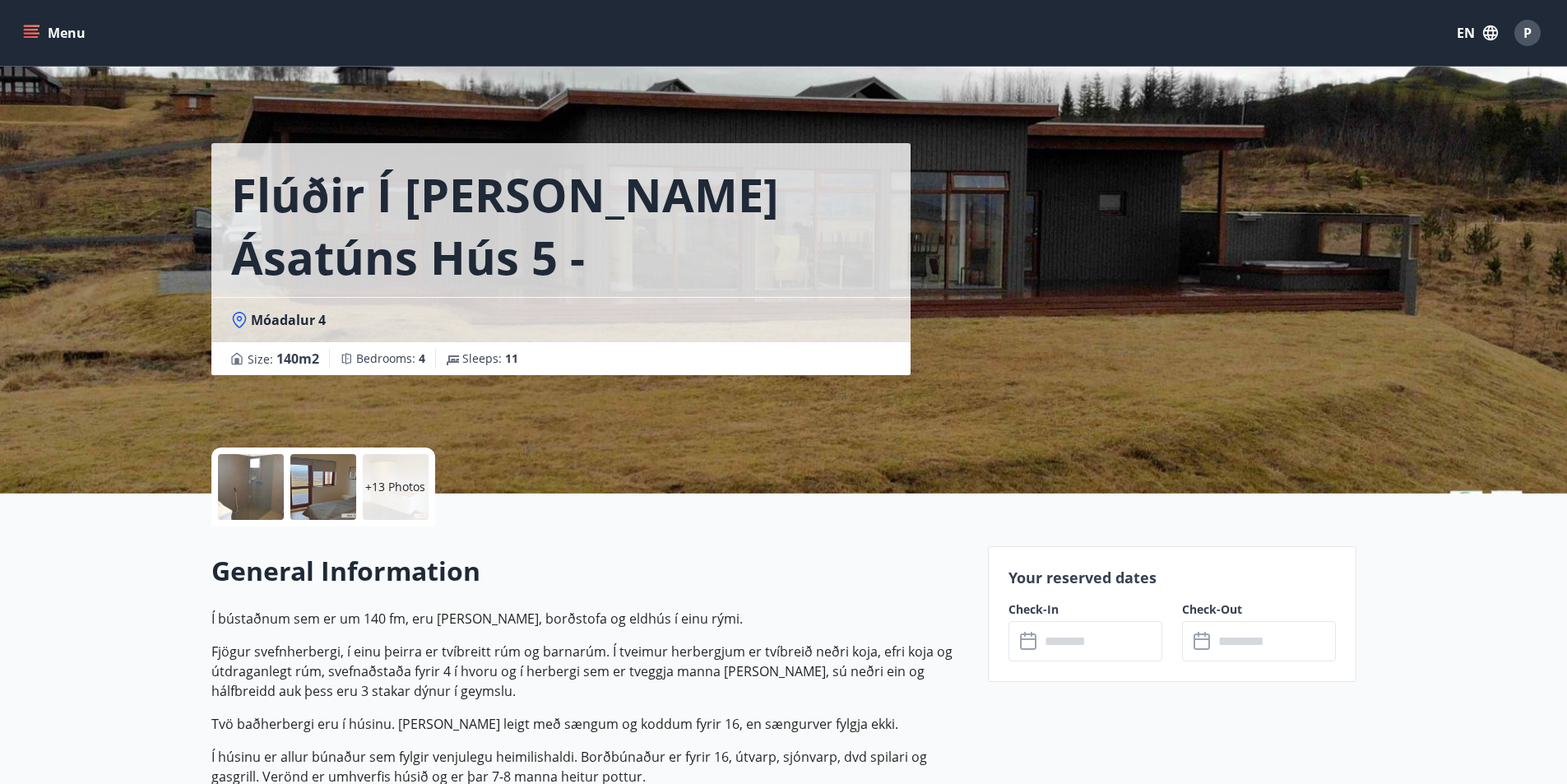
click at [226, 474] on div at bounding box center [250, 486] width 65 height 65
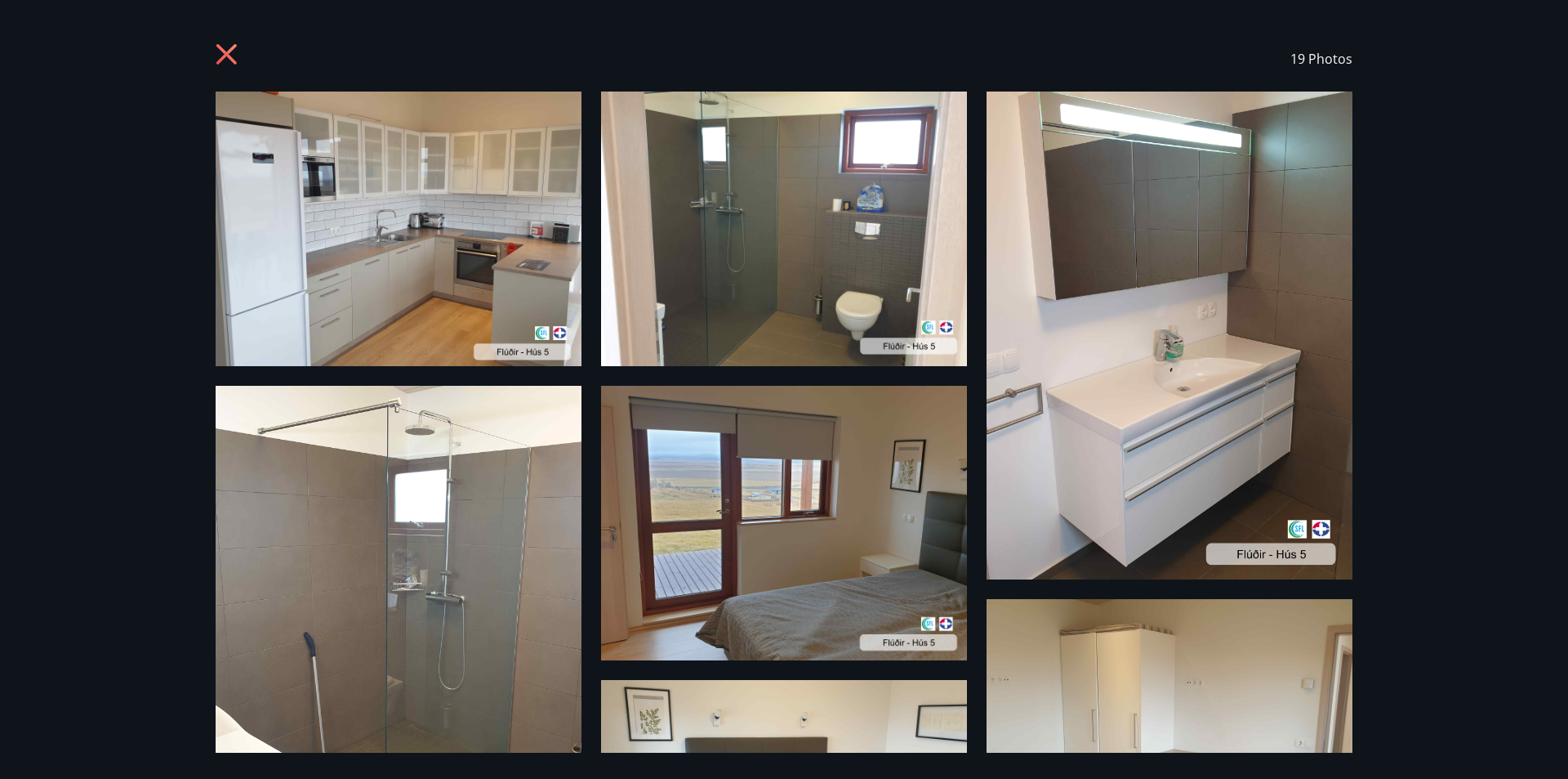
click at [232, 57] on icon at bounding box center [229, 57] width 26 height 26
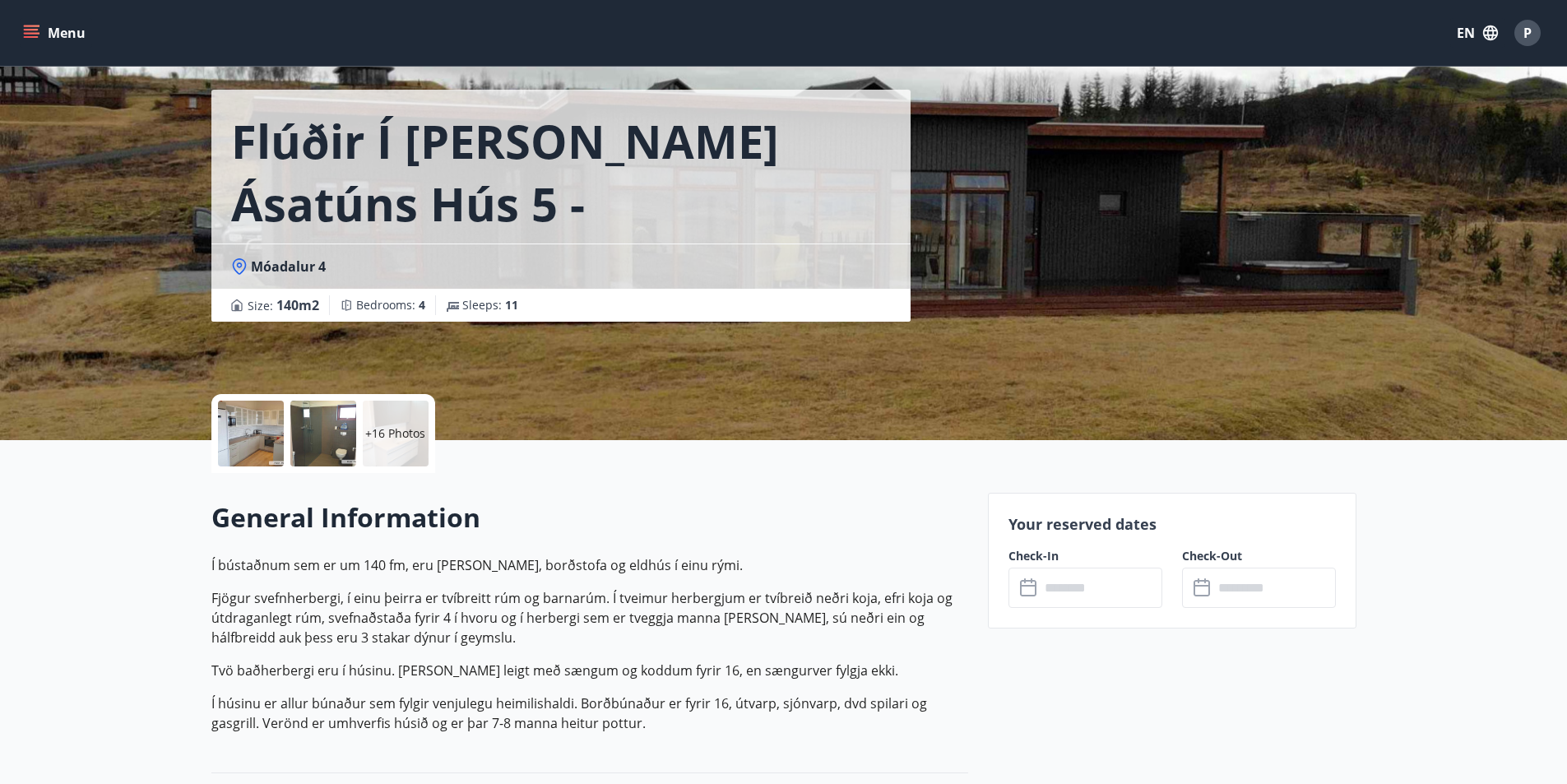
scroll to position [82, 0]
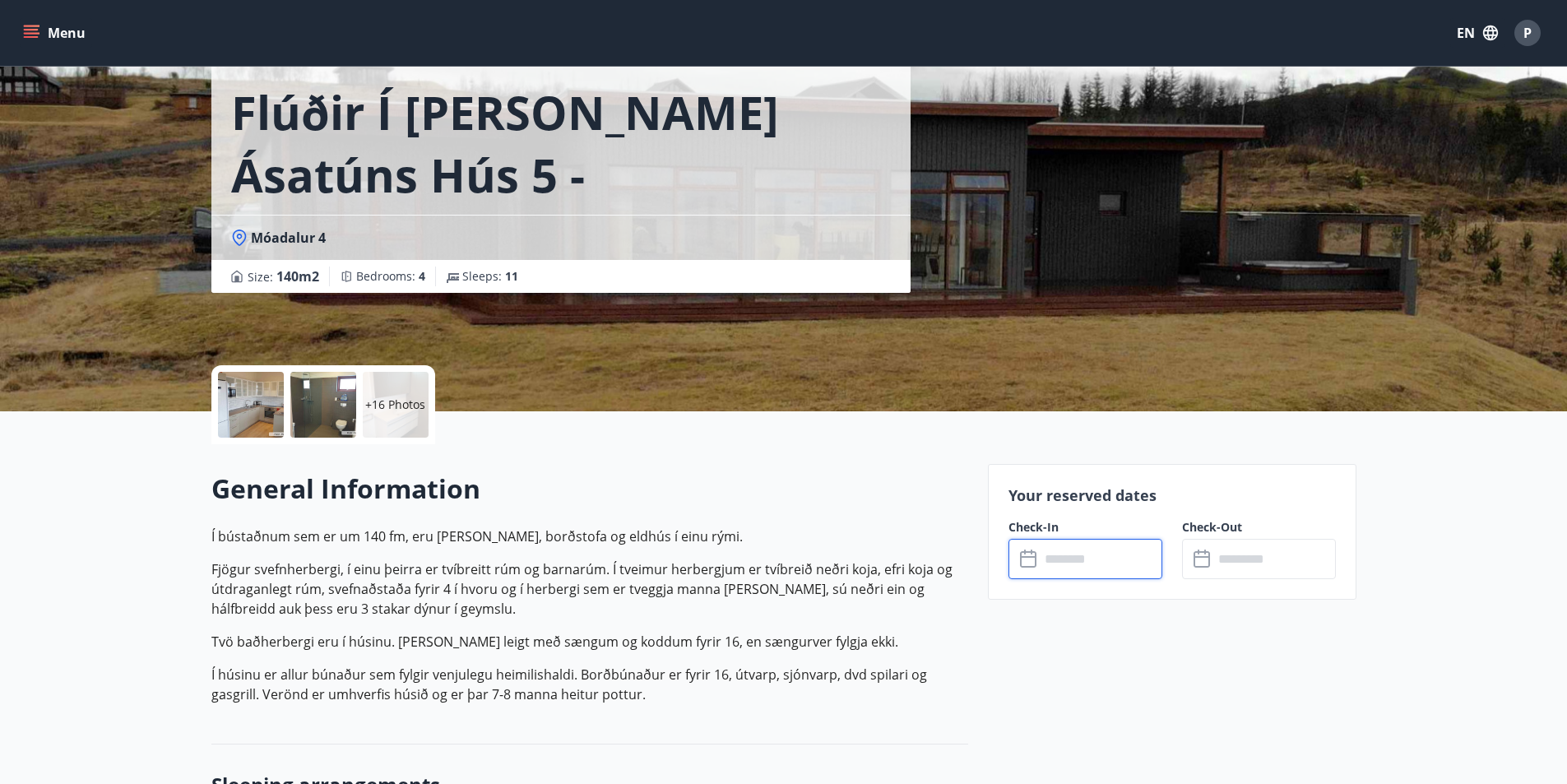
click at [1071, 557] on input "text" at bounding box center [1100, 558] width 122 height 41
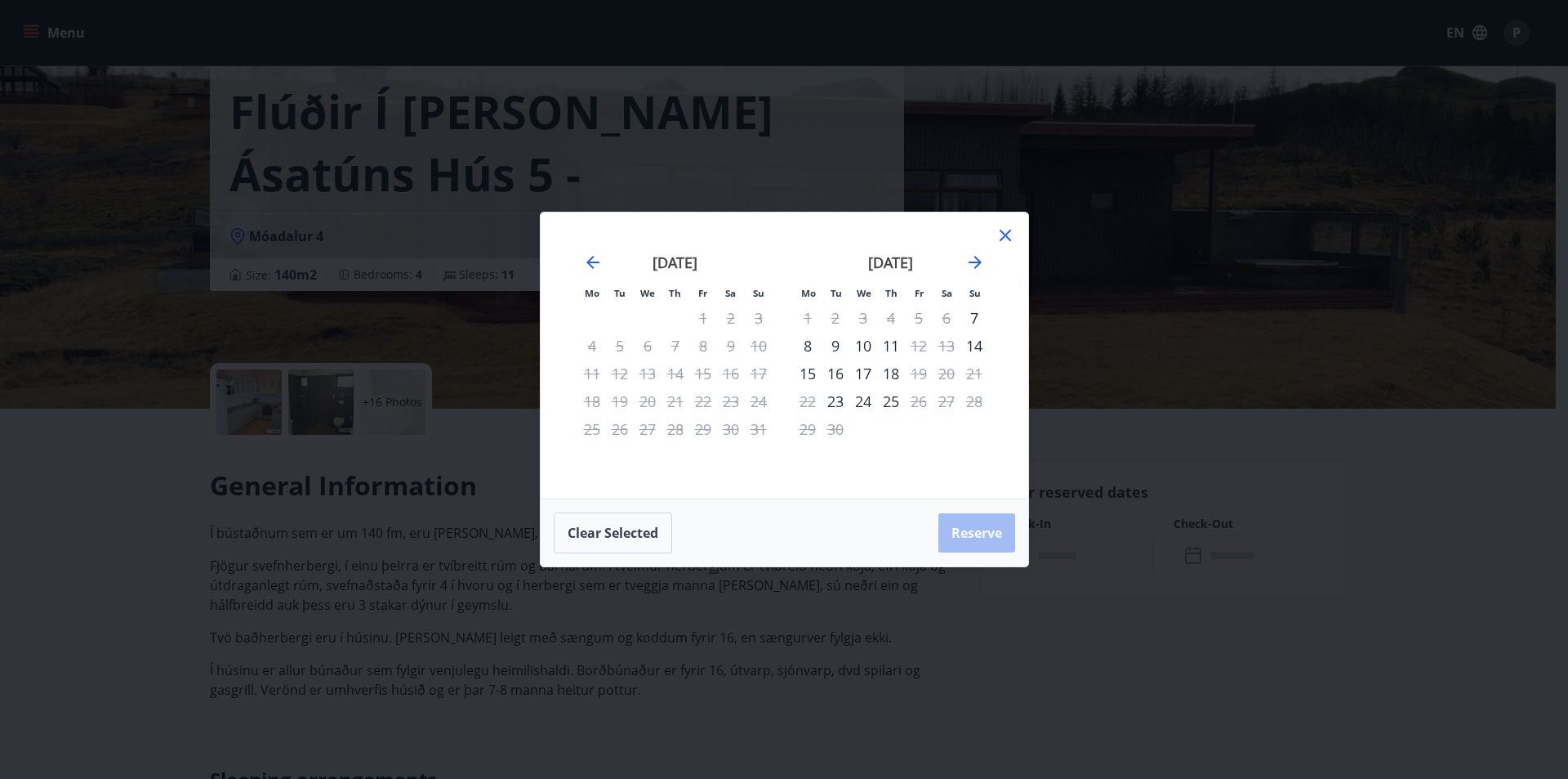
click at [1007, 229] on icon at bounding box center [1005, 235] width 20 height 20
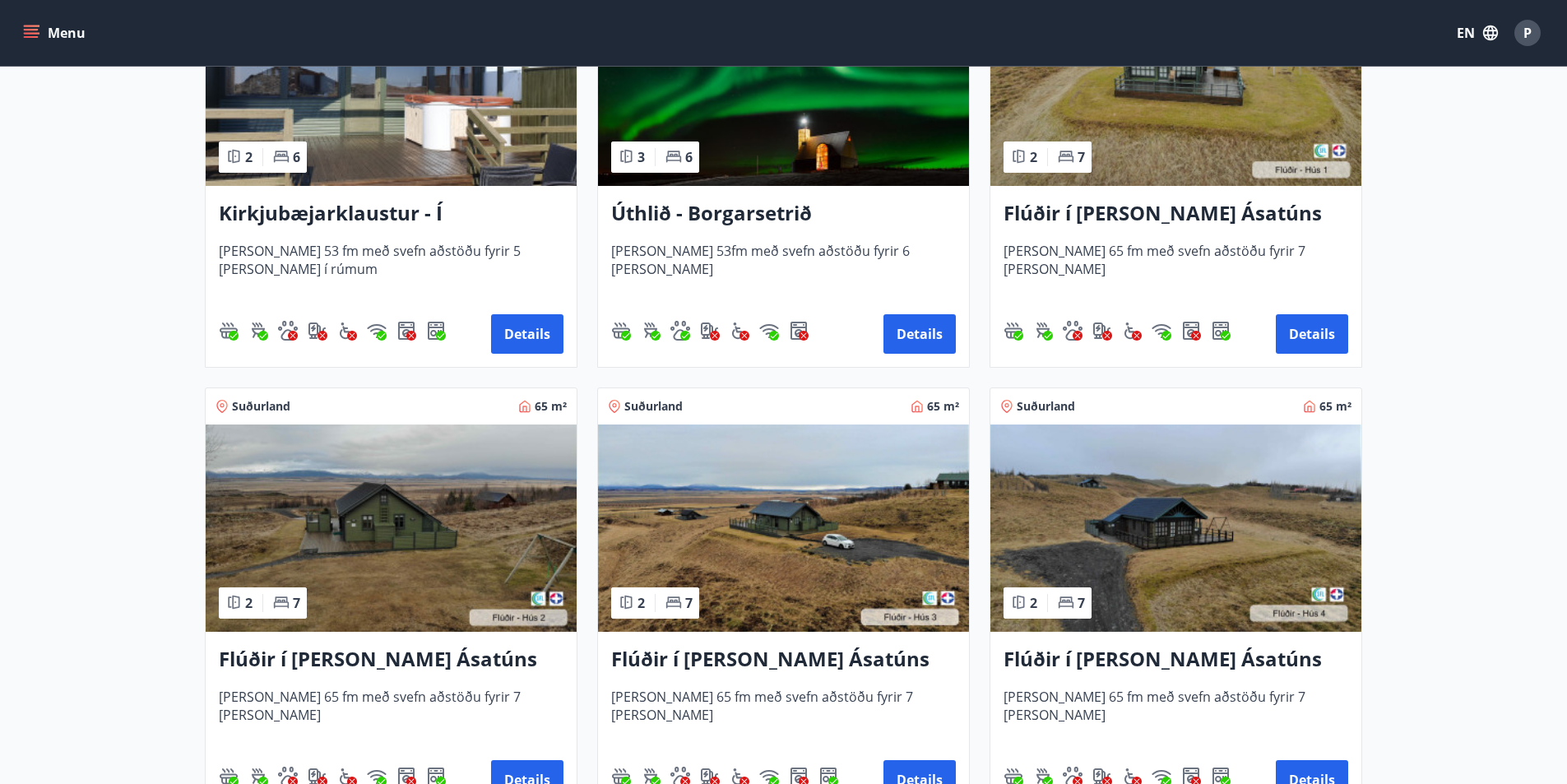
scroll to position [493, 0]
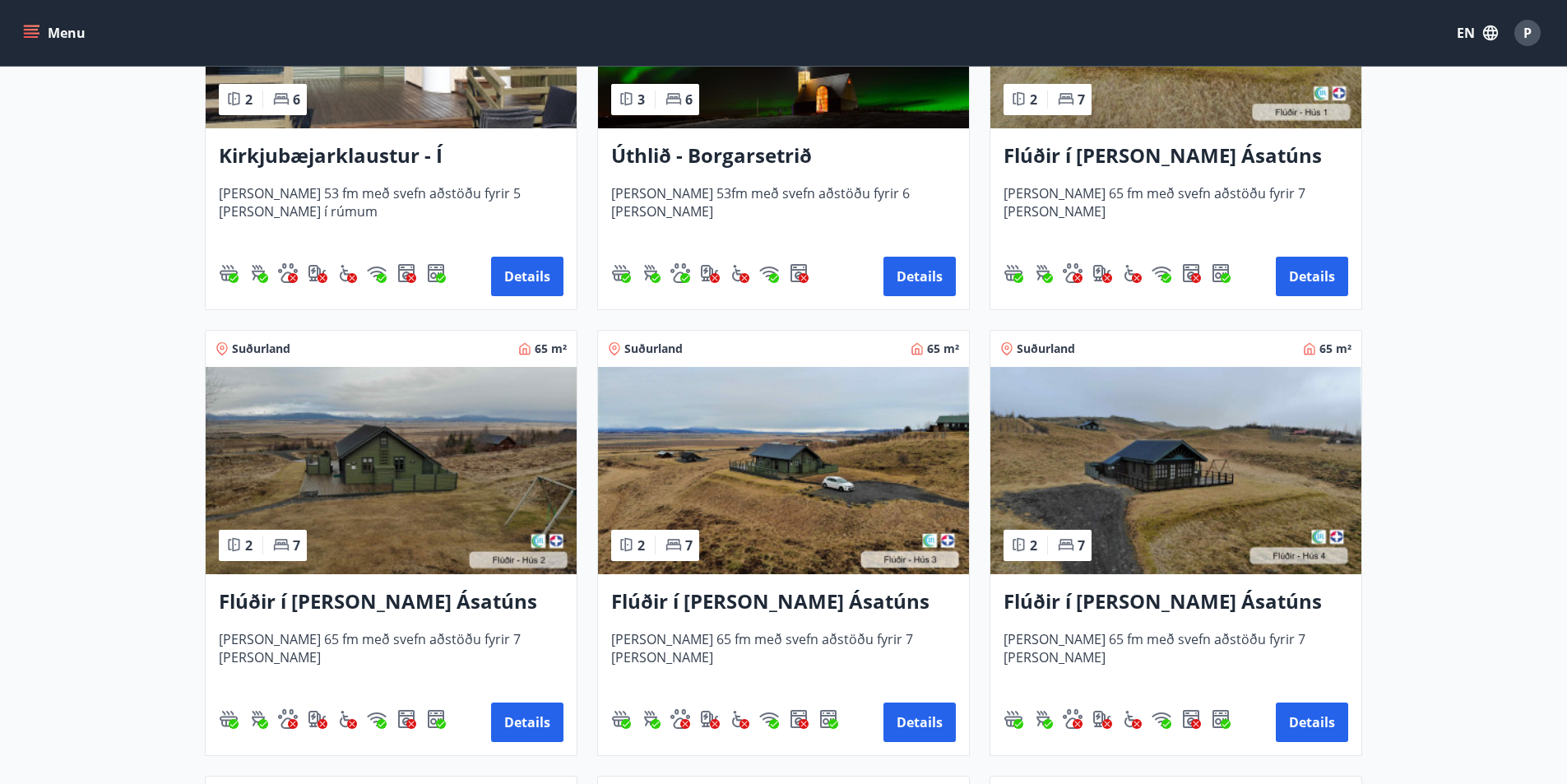
click at [395, 468] on img at bounding box center [391, 470] width 371 height 208
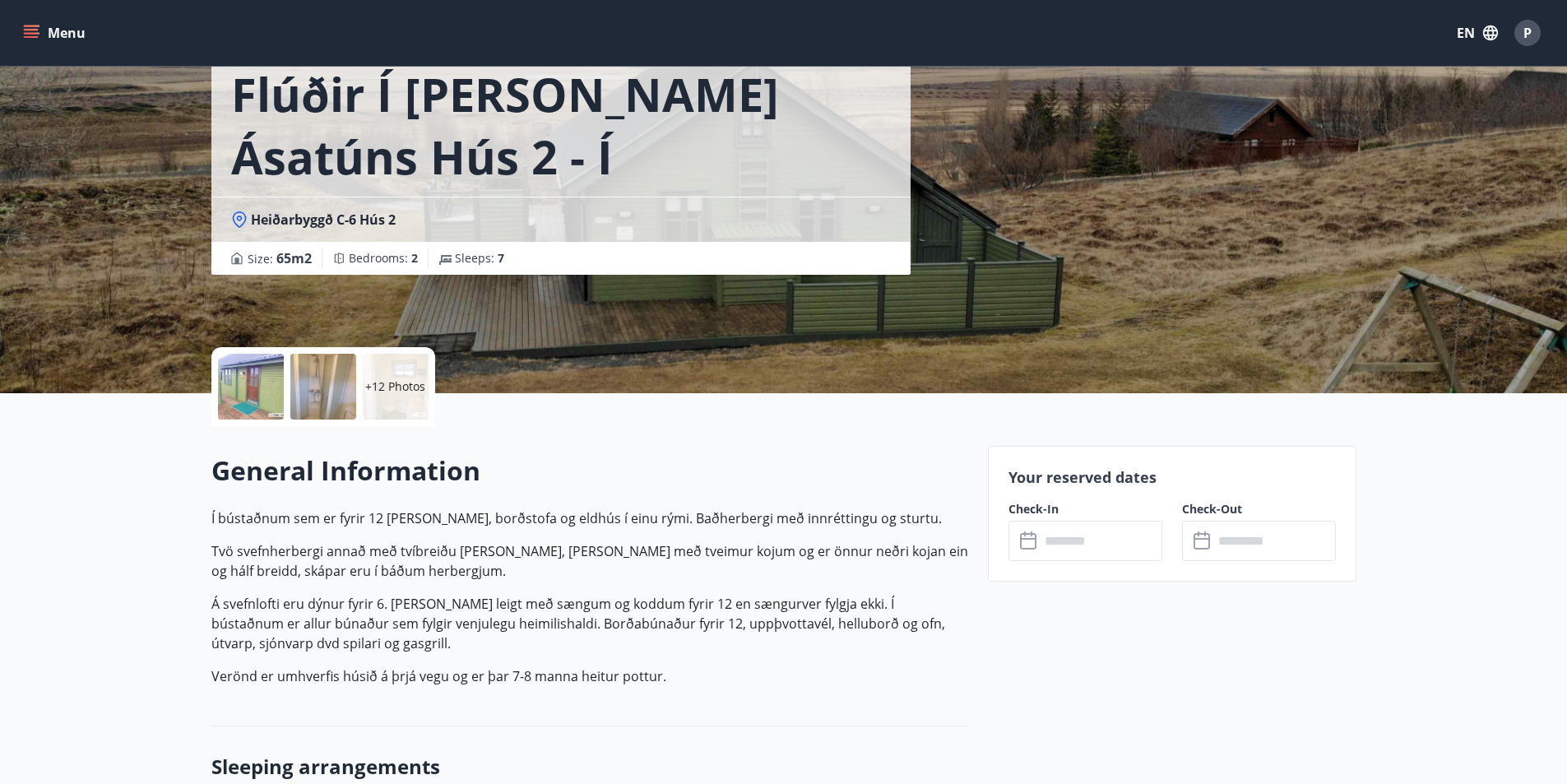
scroll to position [82, 0]
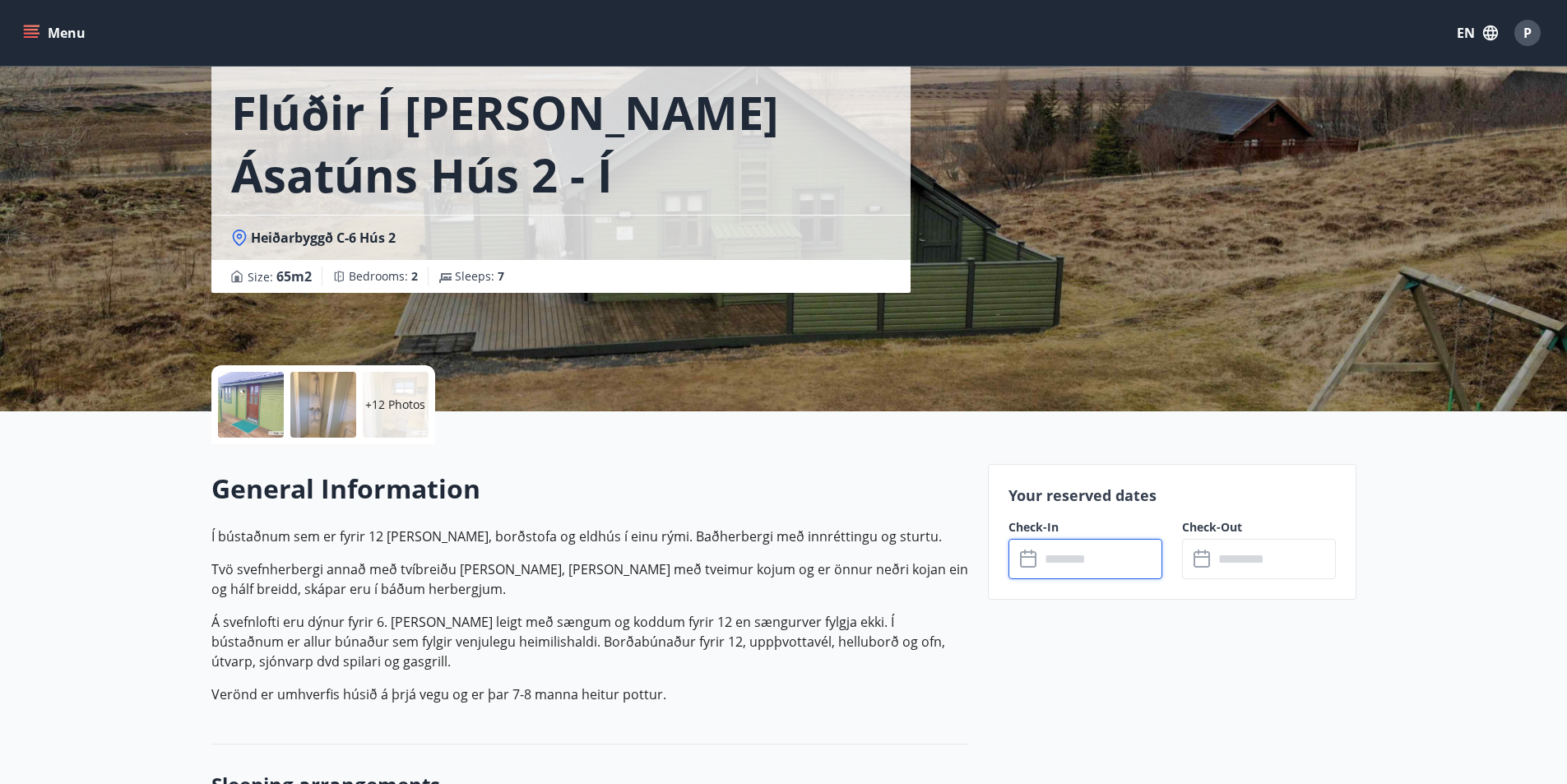
click at [1083, 550] on input "text" at bounding box center [1100, 558] width 122 height 41
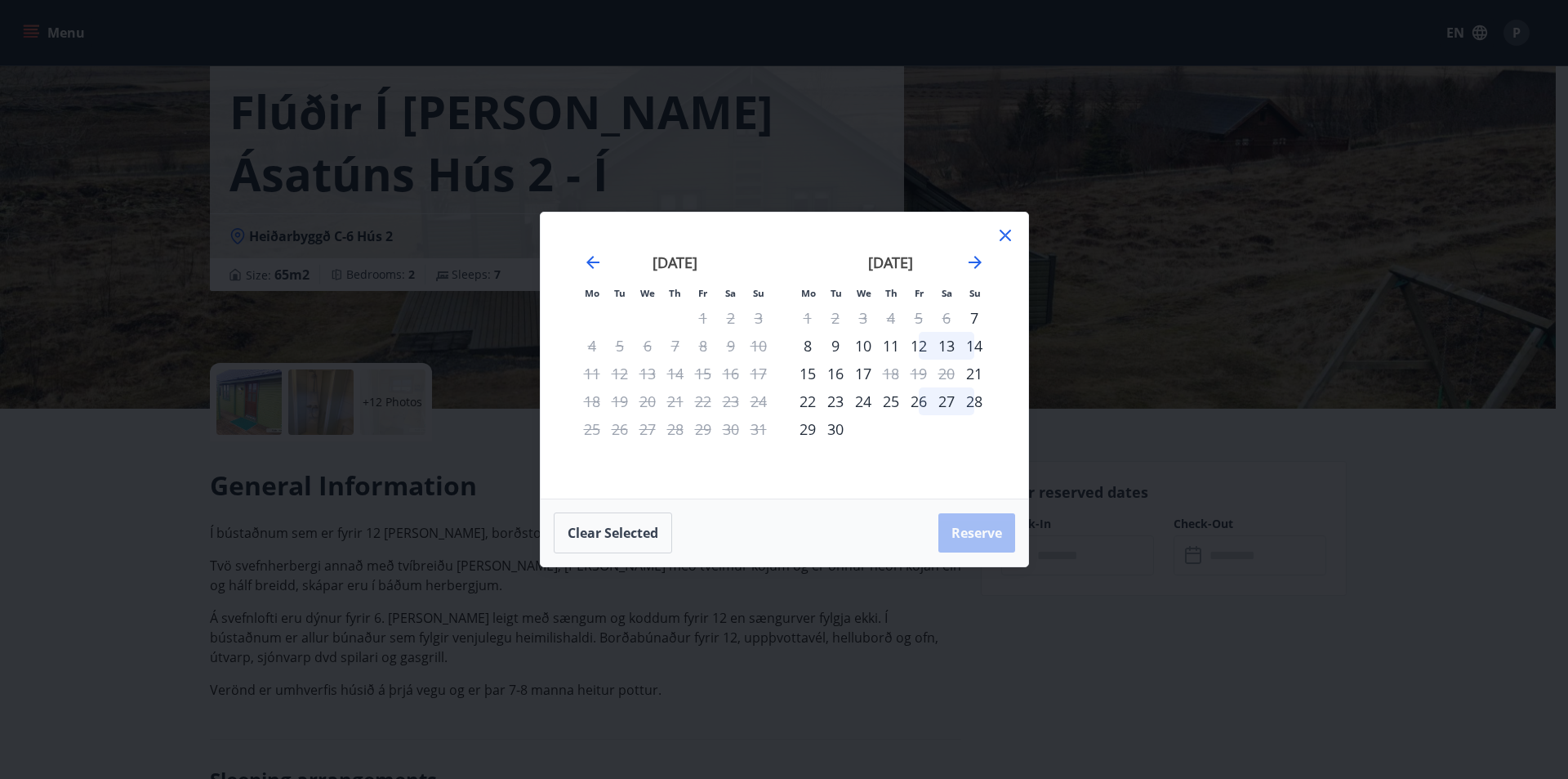
click at [998, 230] on icon at bounding box center [1005, 235] width 20 height 20
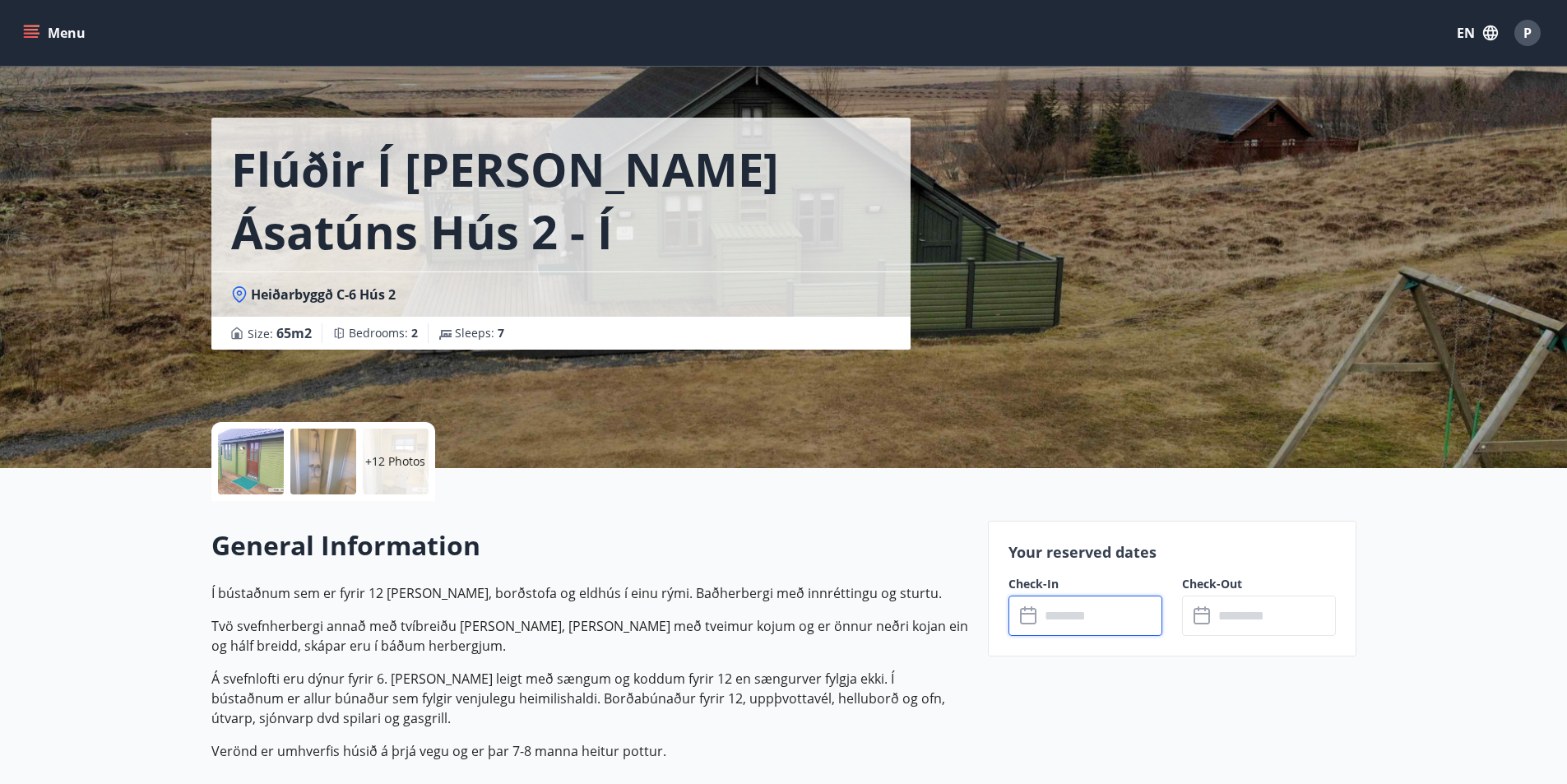
scroll to position [0, 0]
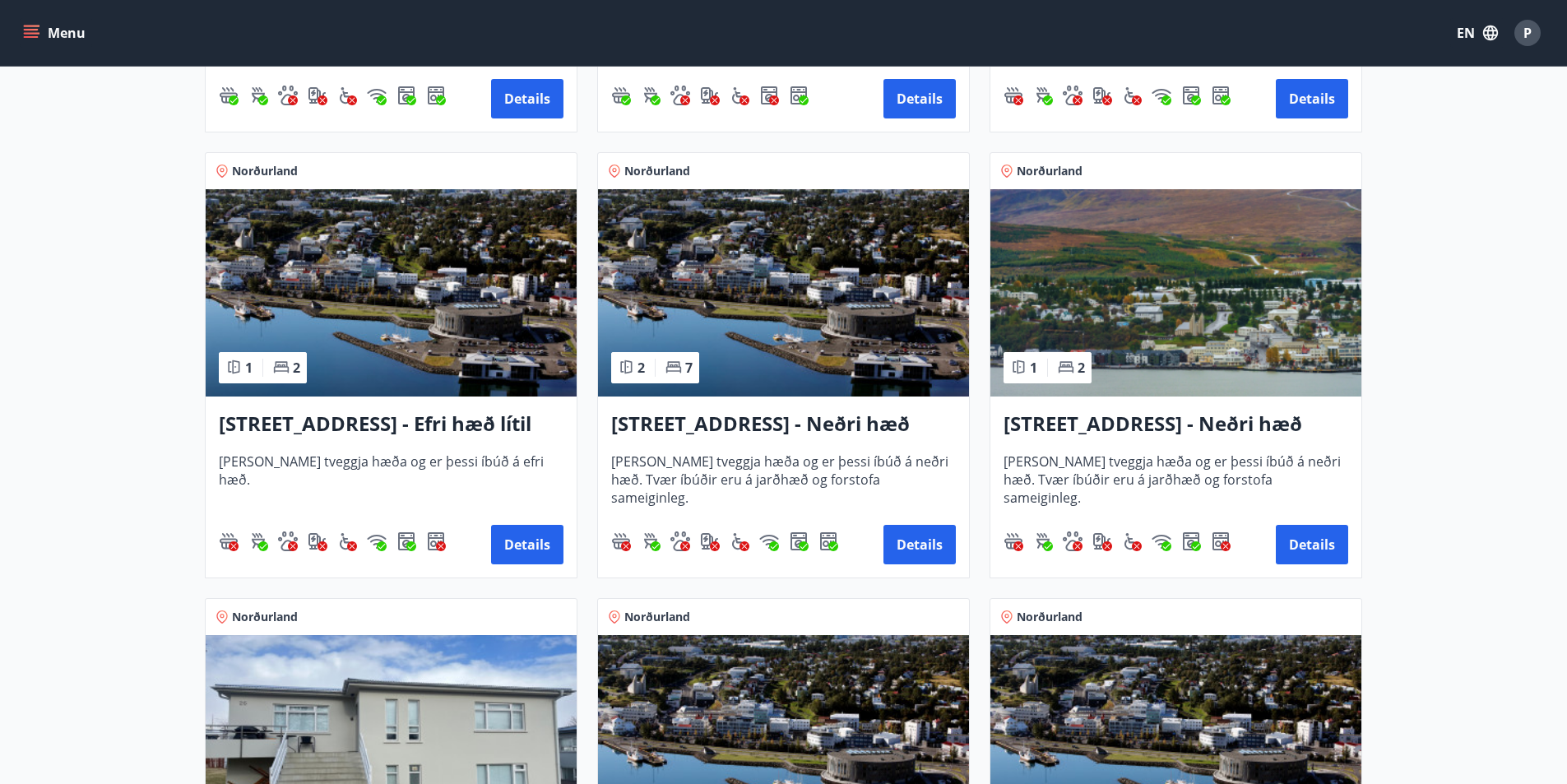
scroll to position [1480, 0]
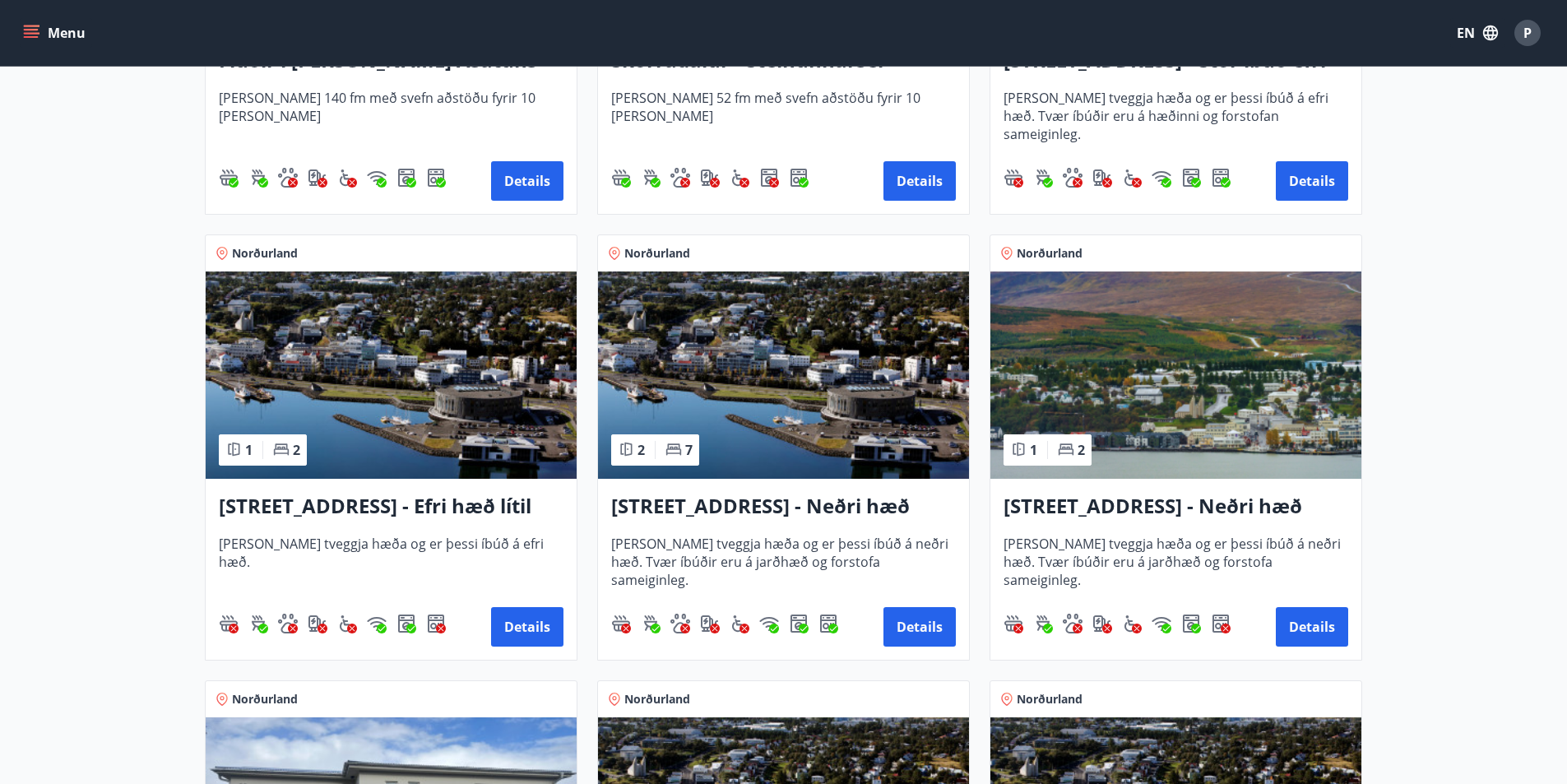
click at [1211, 419] on img at bounding box center [1175, 374] width 371 height 208
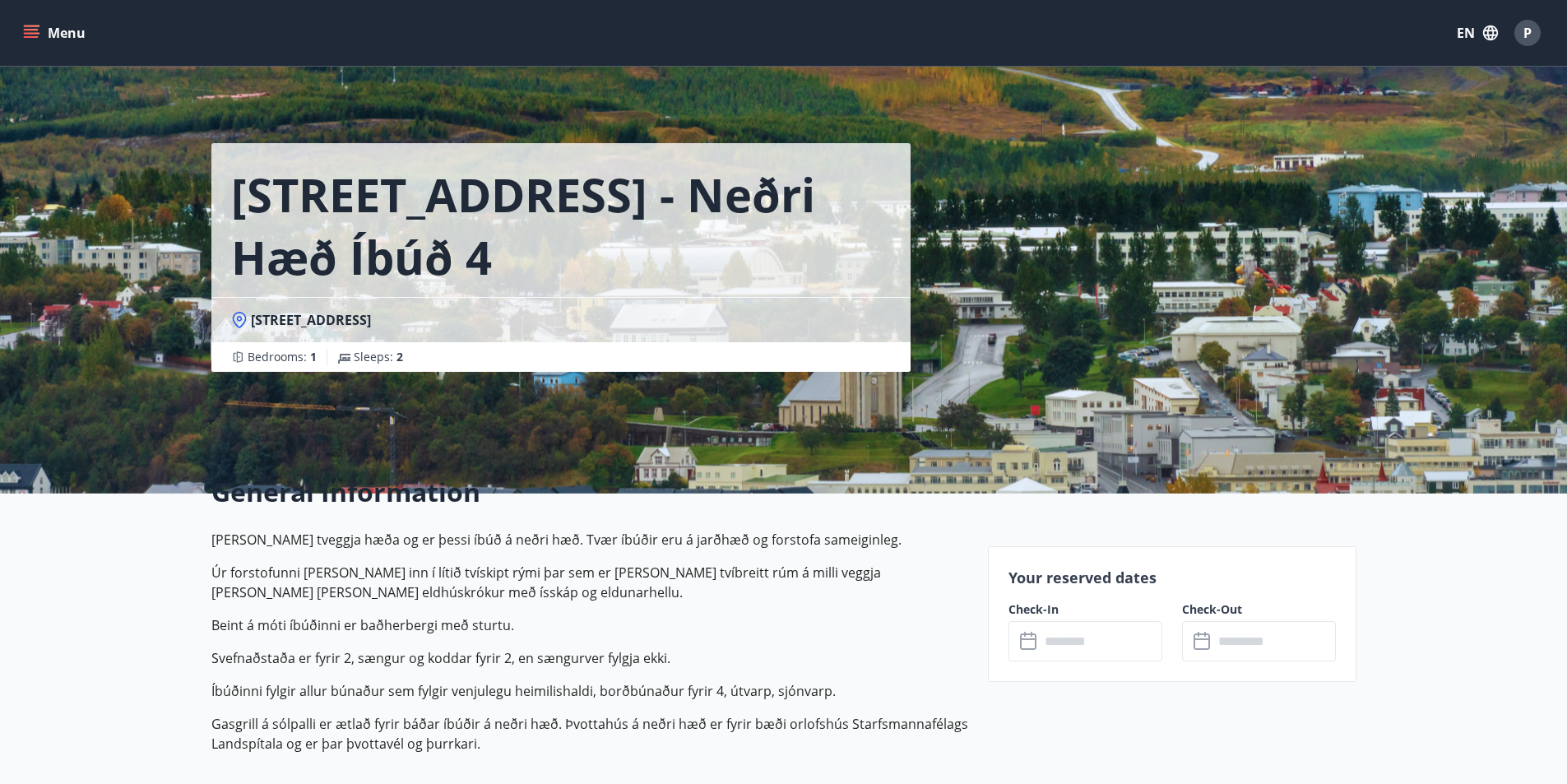
click at [1119, 650] on input "text" at bounding box center [1100, 641] width 122 height 41
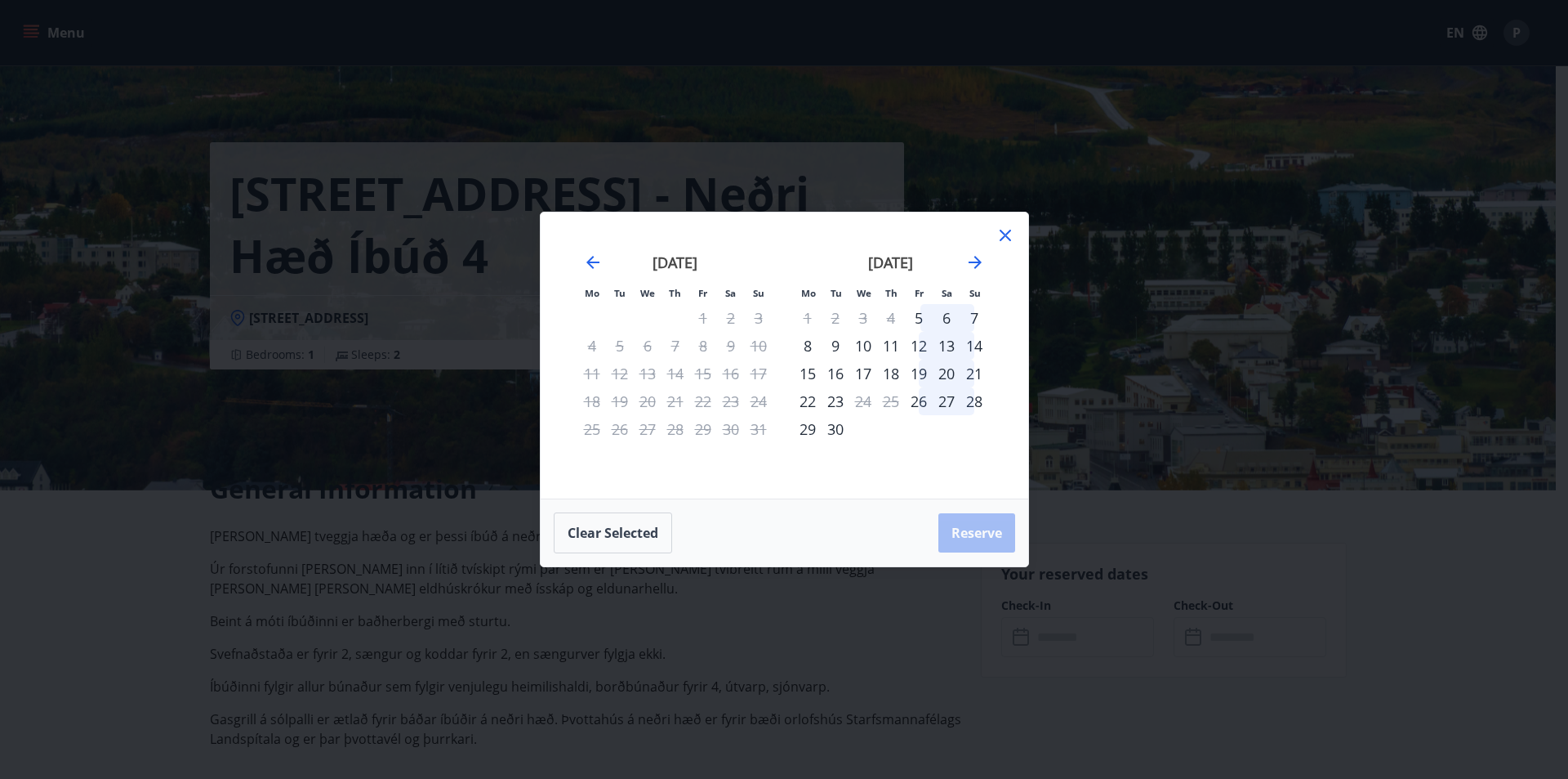
click at [1008, 243] on icon at bounding box center [1005, 235] width 20 height 20
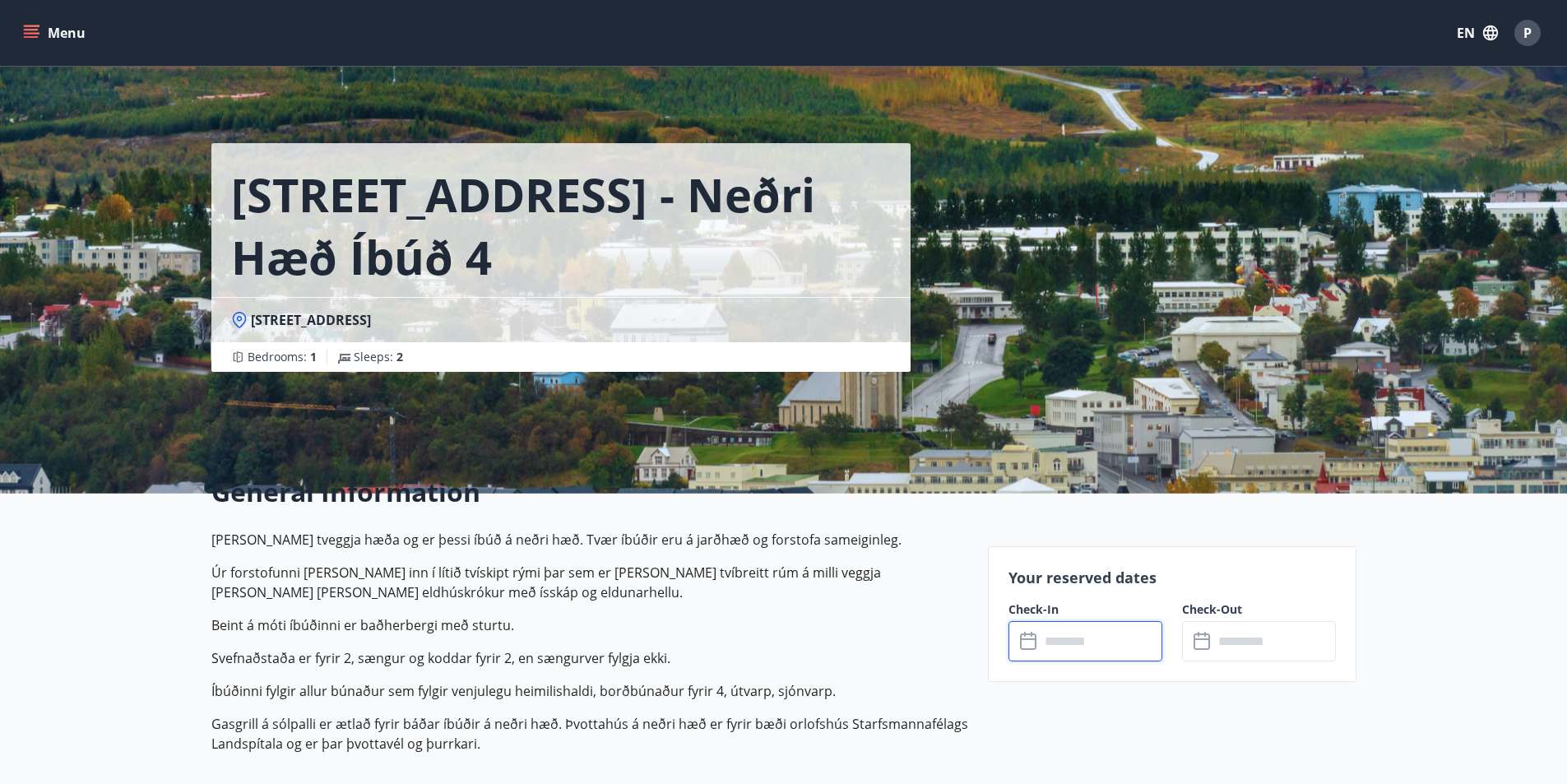
click at [1496, 37] on icon "button" at bounding box center [1491, 33] width 15 height 15
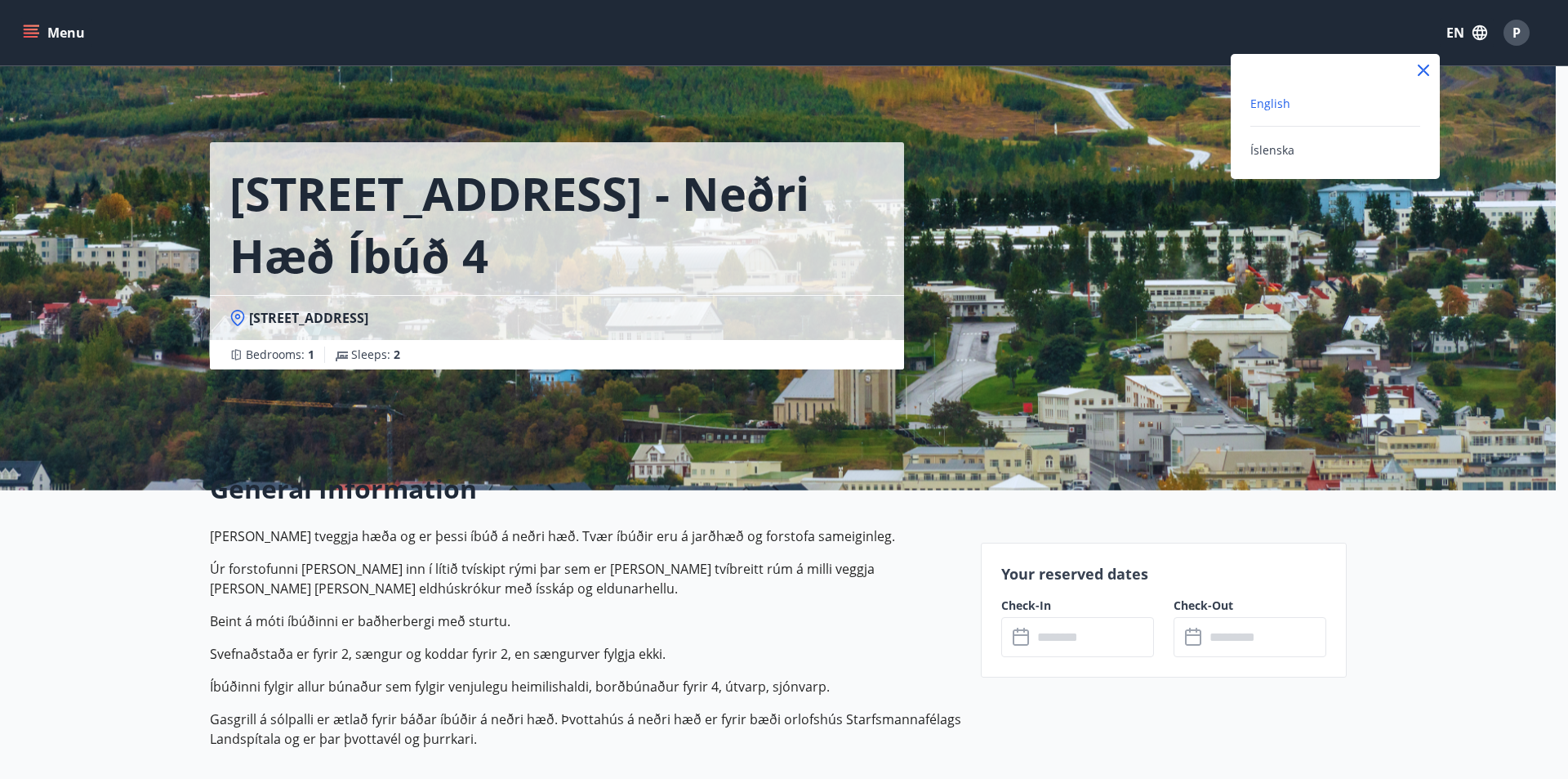
click at [1433, 66] on div at bounding box center [1335, 70] width 209 height 33
click at [1427, 74] on icon at bounding box center [1424, 70] width 20 height 20
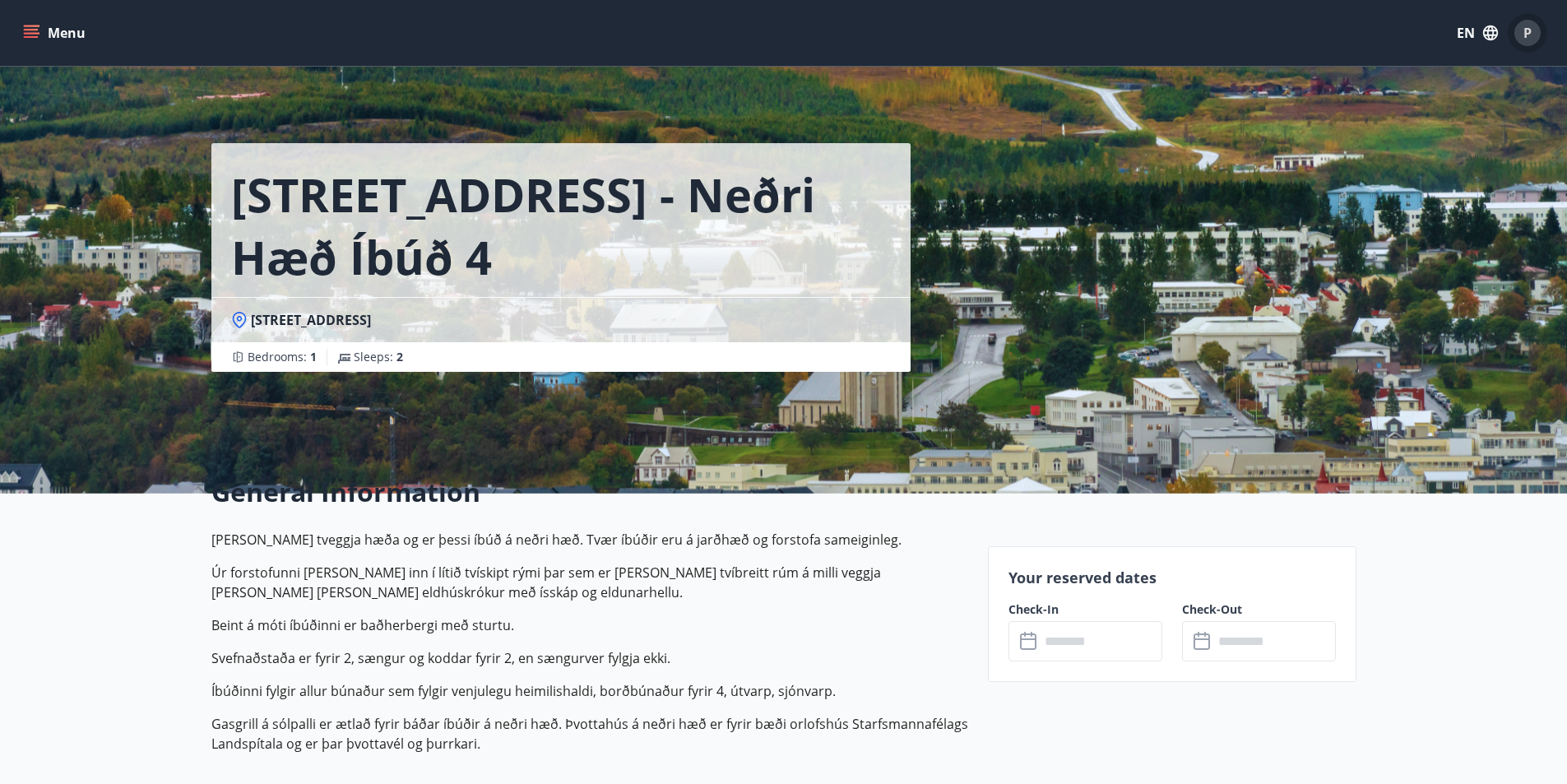
click at [1519, 37] on div "P" at bounding box center [1528, 33] width 27 height 27
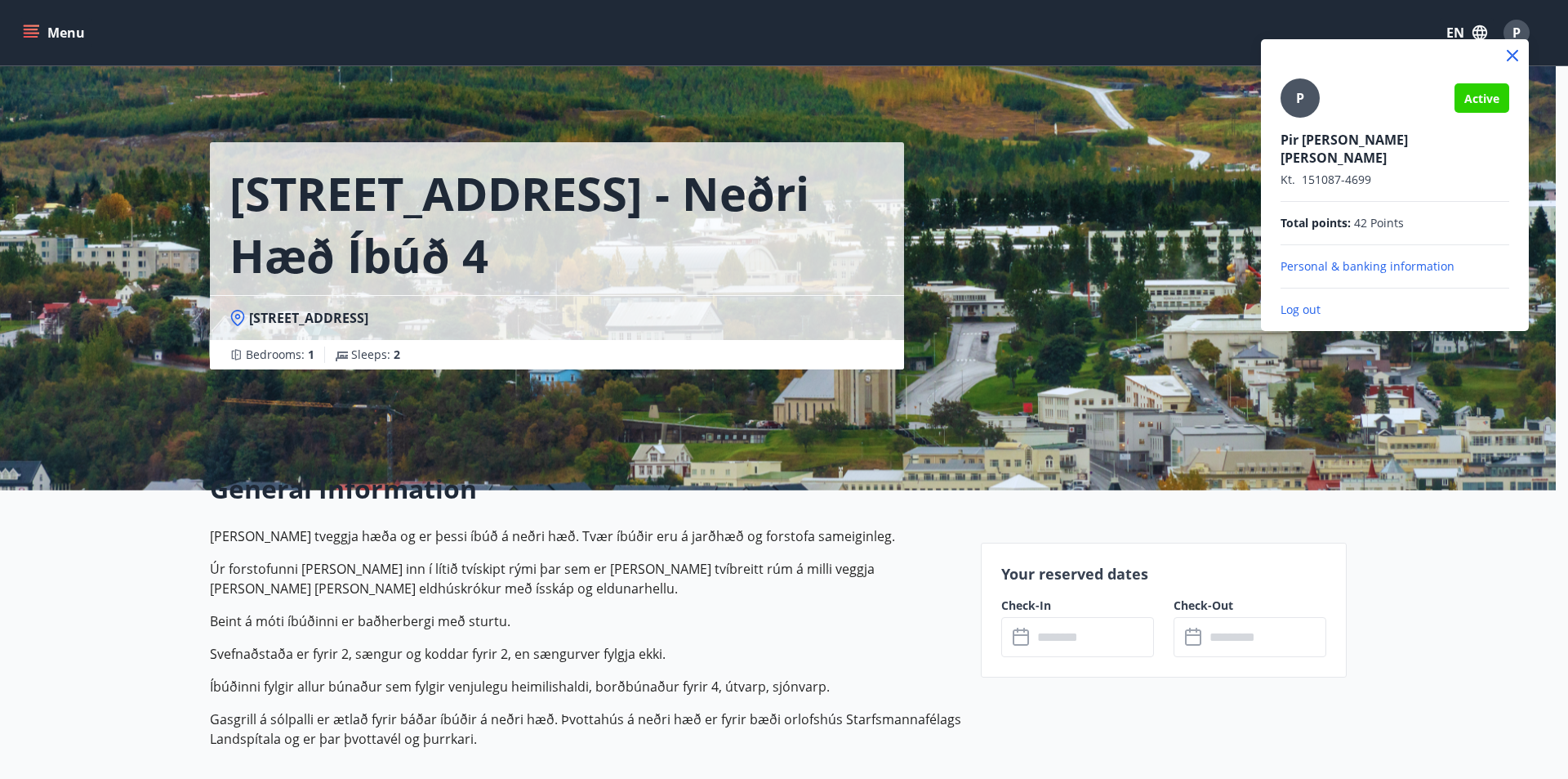
click at [1297, 301] on p "Log out" at bounding box center [1395, 309] width 229 height 16
